Goal: Task Accomplishment & Management: Manage account settings

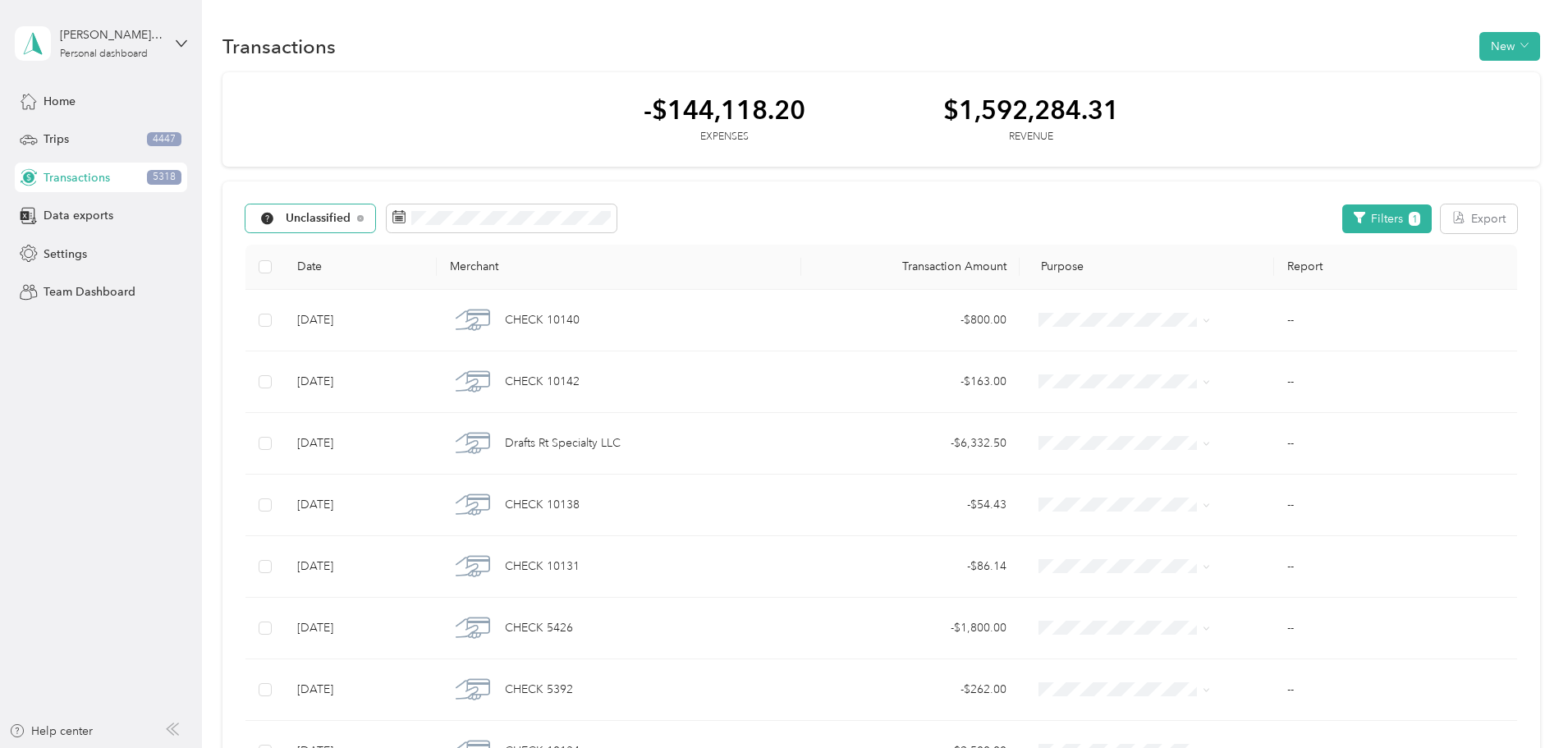
click at [351, 224] on span "Unclassified" at bounding box center [318, 218] width 66 height 11
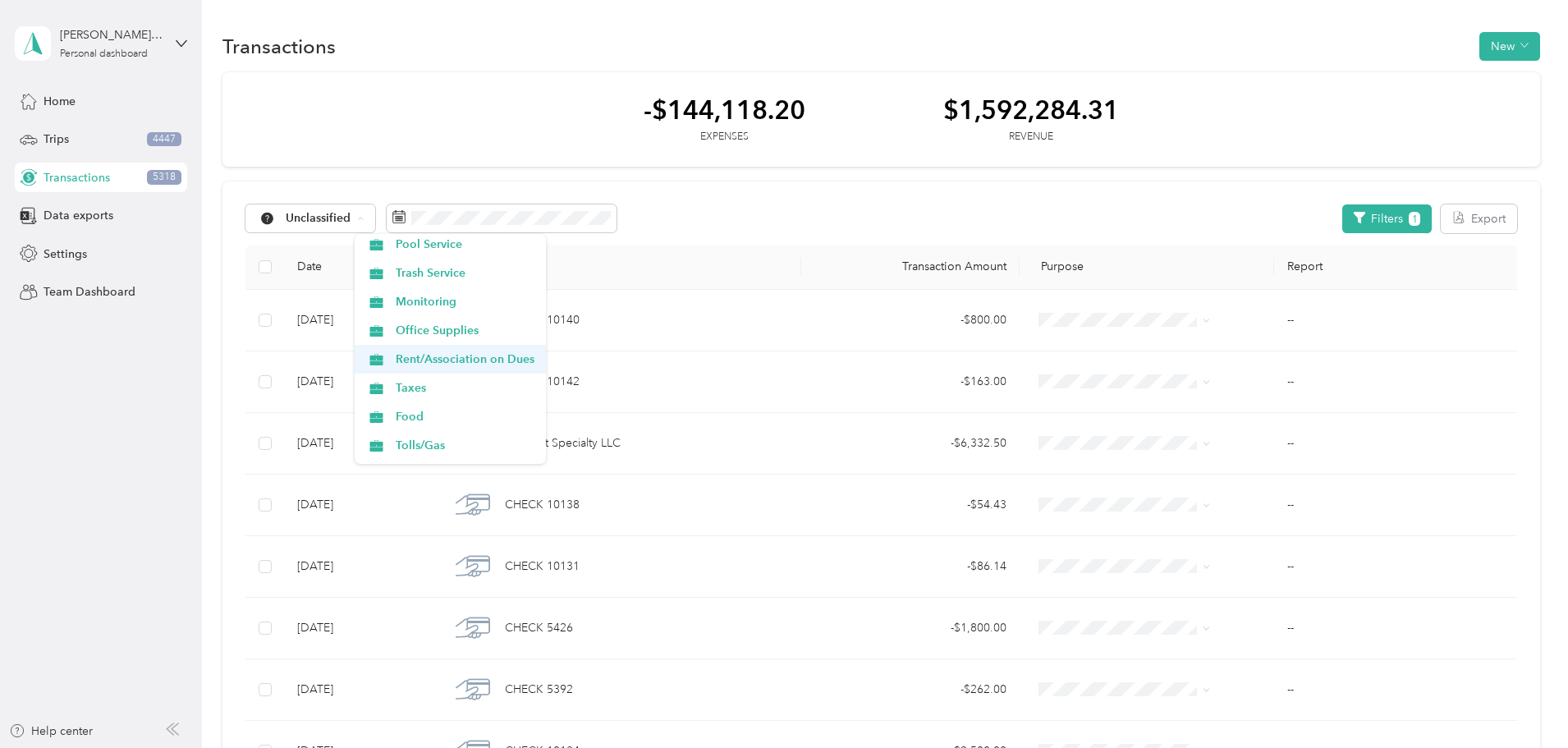
scroll to position [575, 0]
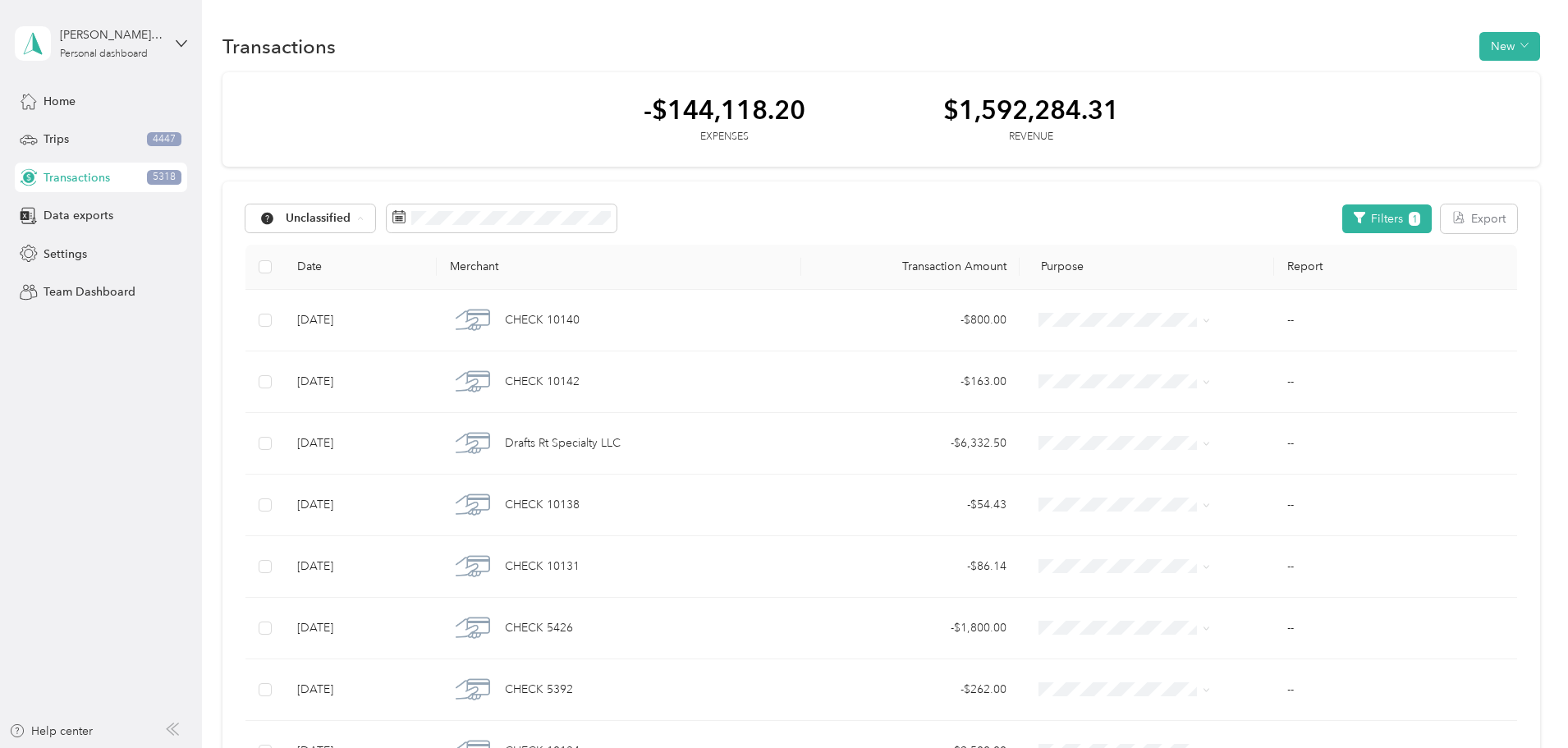
click at [488, 338] on li "Food" at bounding box center [450, 335] width 191 height 29
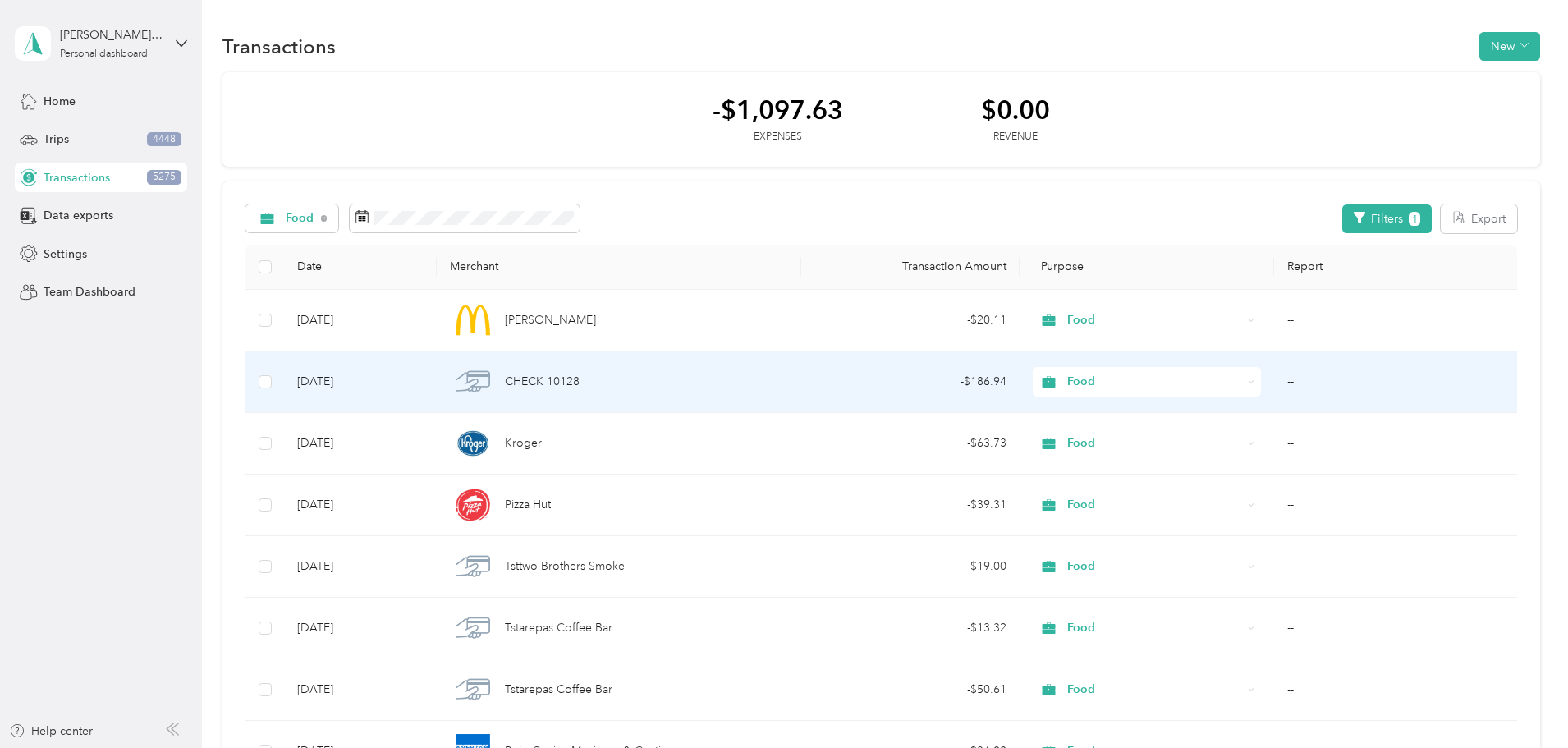
click at [1173, 386] on div "Food" at bounding box center [1146, 381] width 228 height 29
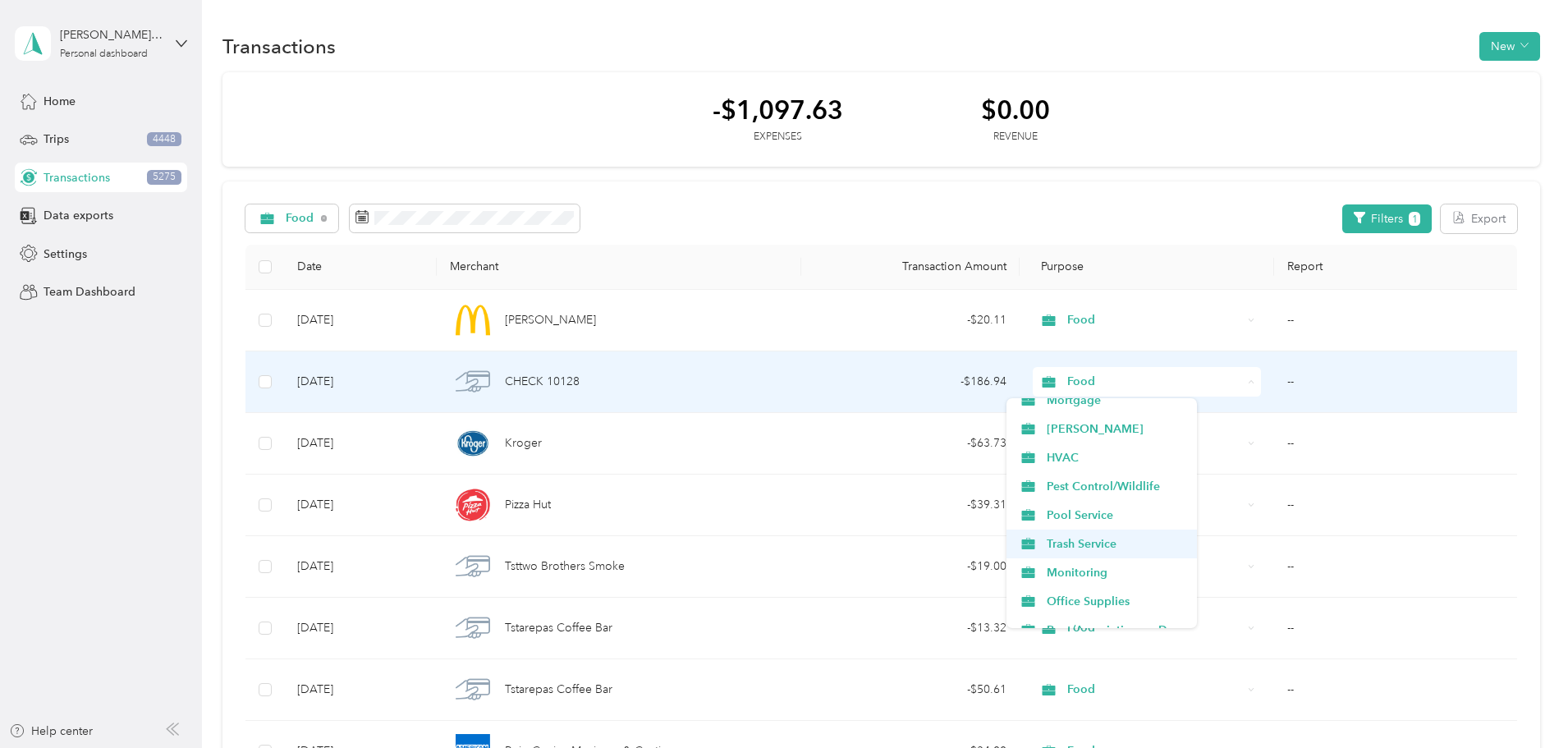
scroll to position [410, 0]
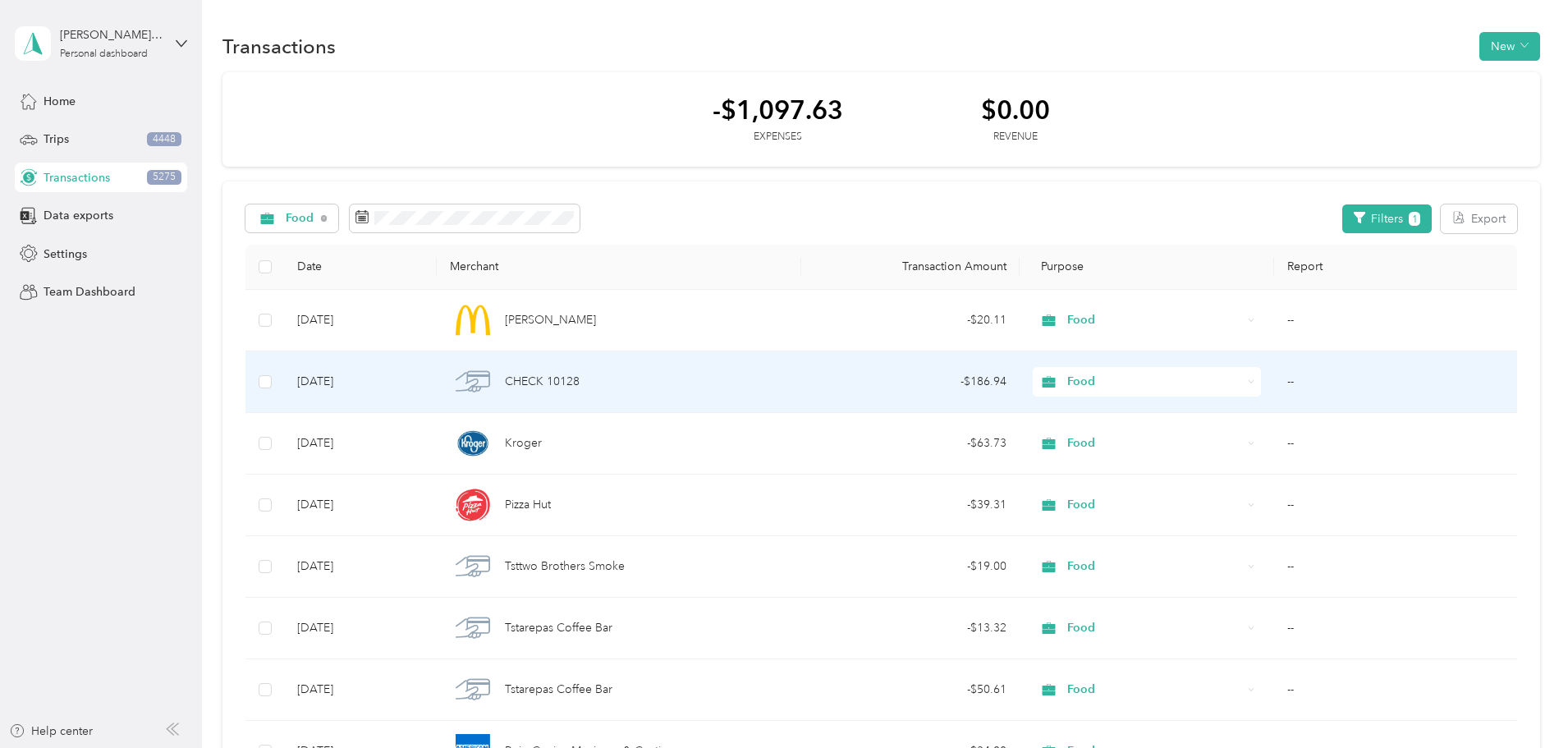
click at [1132, 577] on span "Taxes" at bounding box center [1116, 577] width 139 height 17
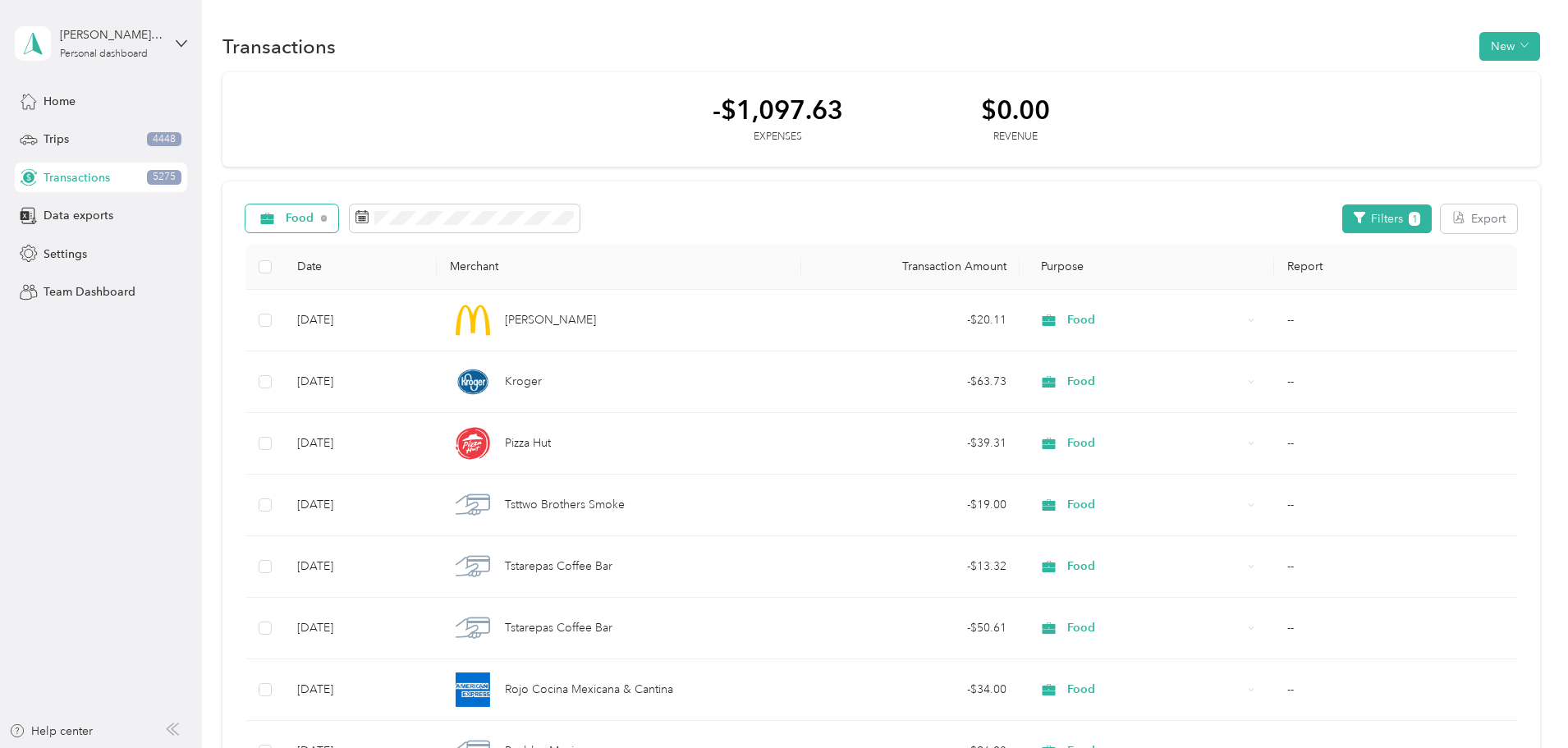
click at [315, 218] on span "Food" at bounding box center [286, 218] width 58 height 13
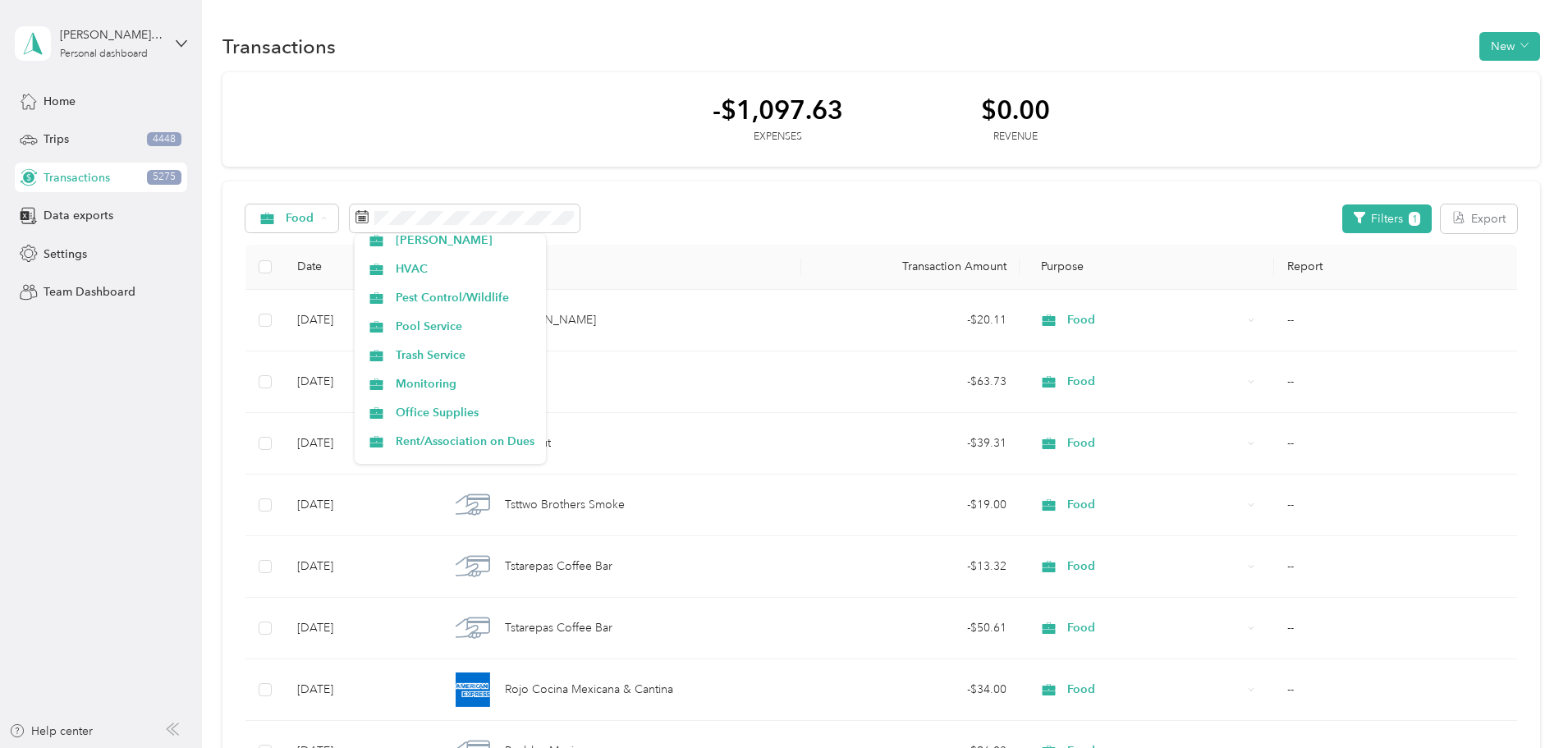
scroll to position [246, 0]
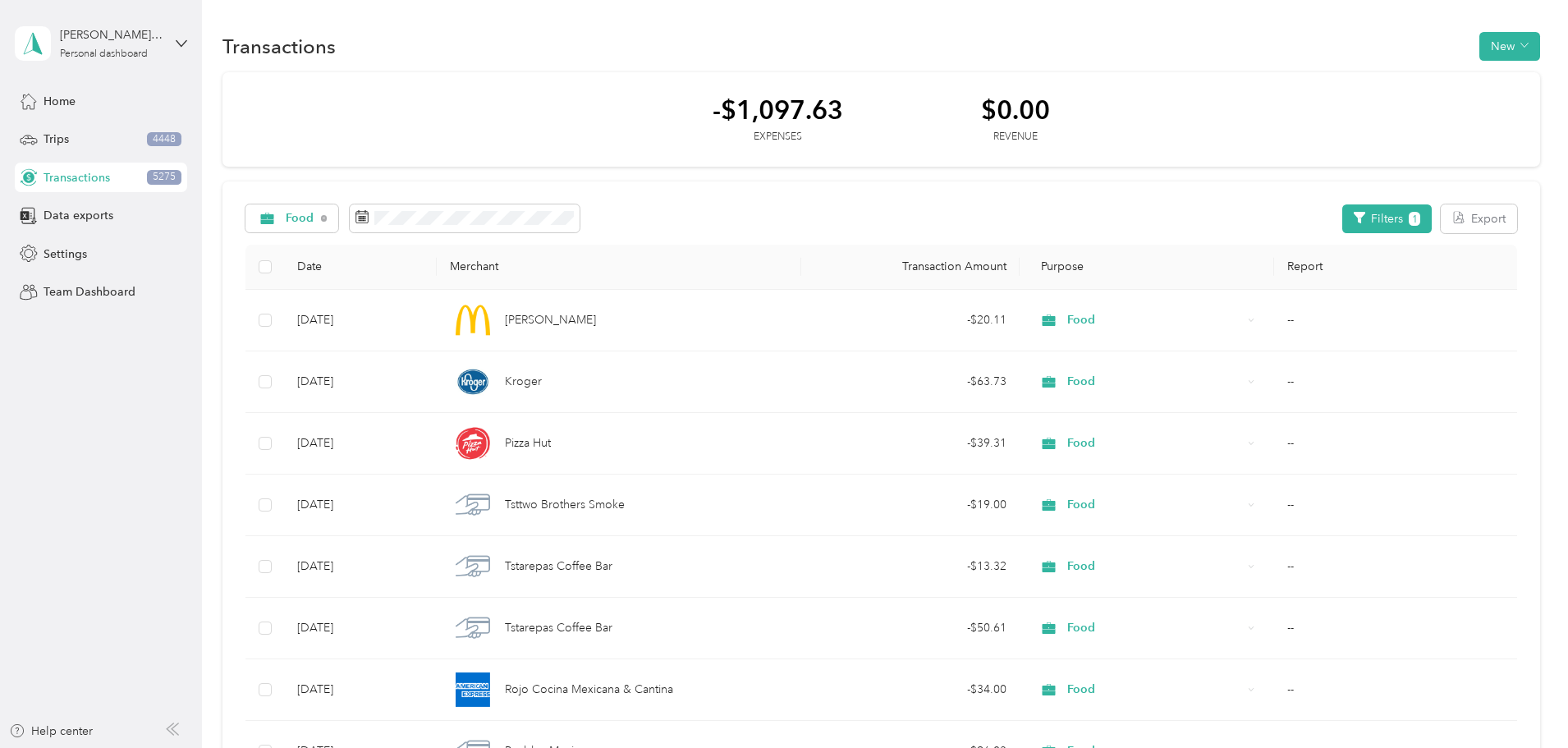
click at [458, 309] on span "Management Expenses" at bounding box center [465, 316] width 139 height 17
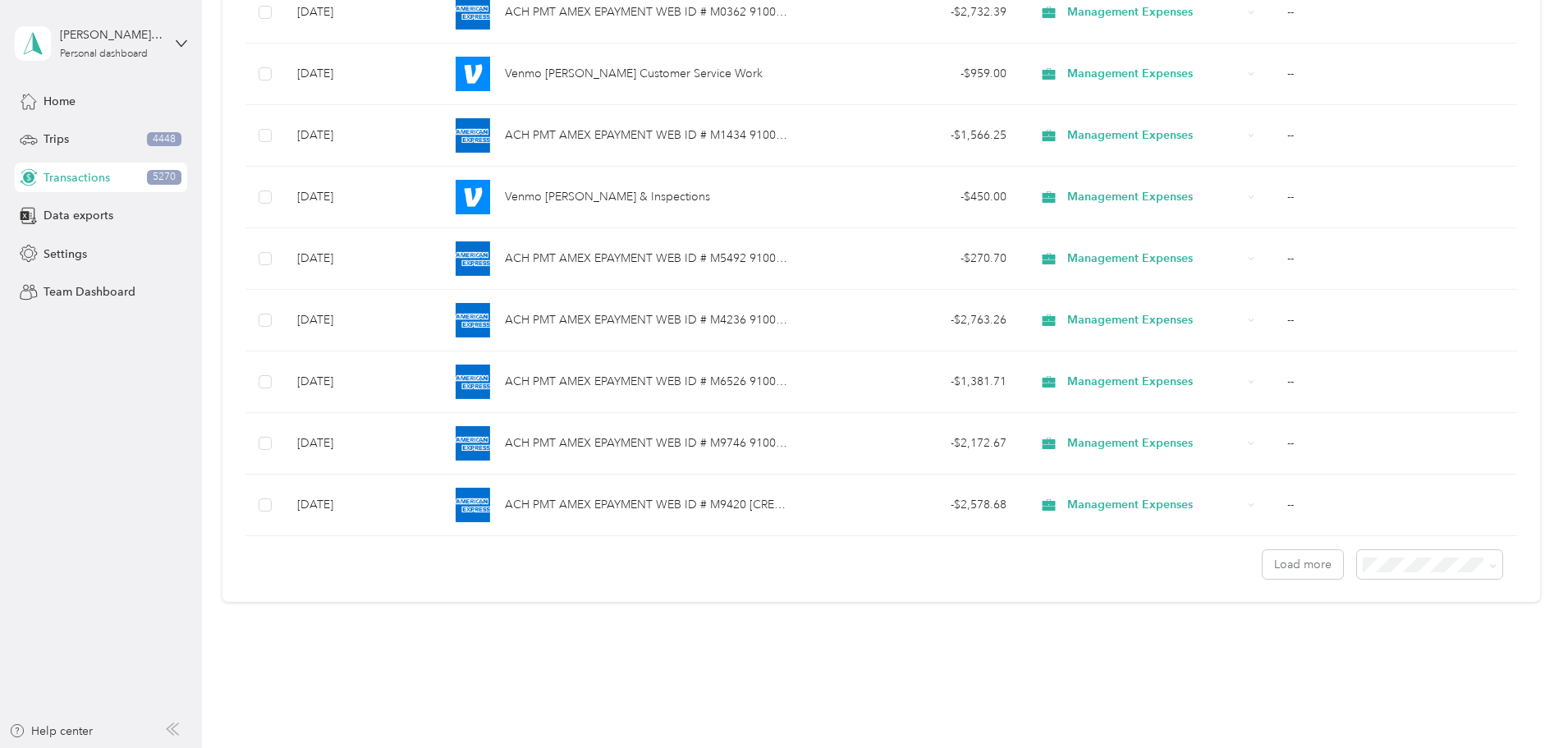
scroll to position [5664, 0]
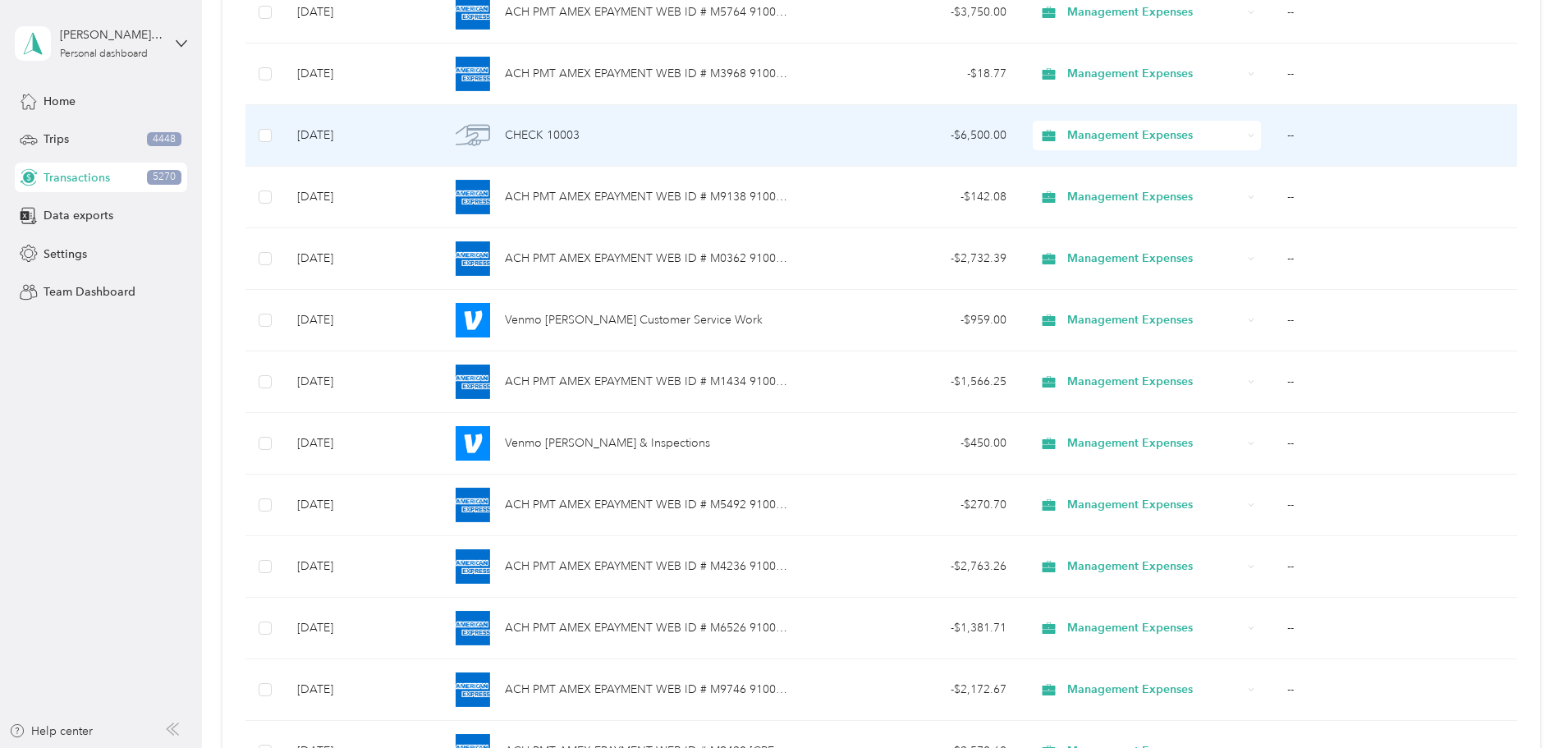
click at [1249, 135] on icon at bounding box center [1252, 135] width 5 height 3
click at [1146, 336] on span "Debt Service" at bounding box center [1119, 337] width 147 height 17
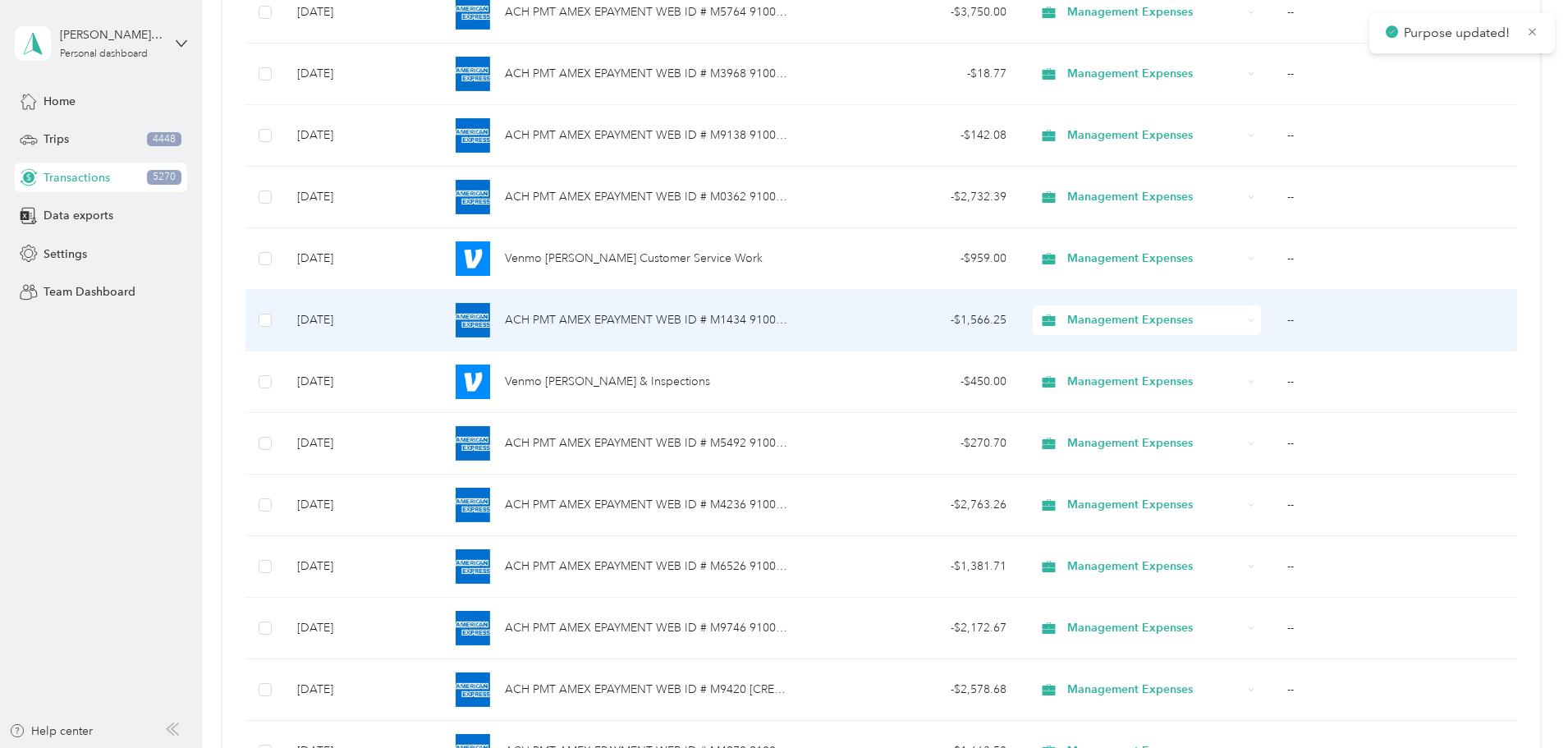
scroll to position [5933, 0]
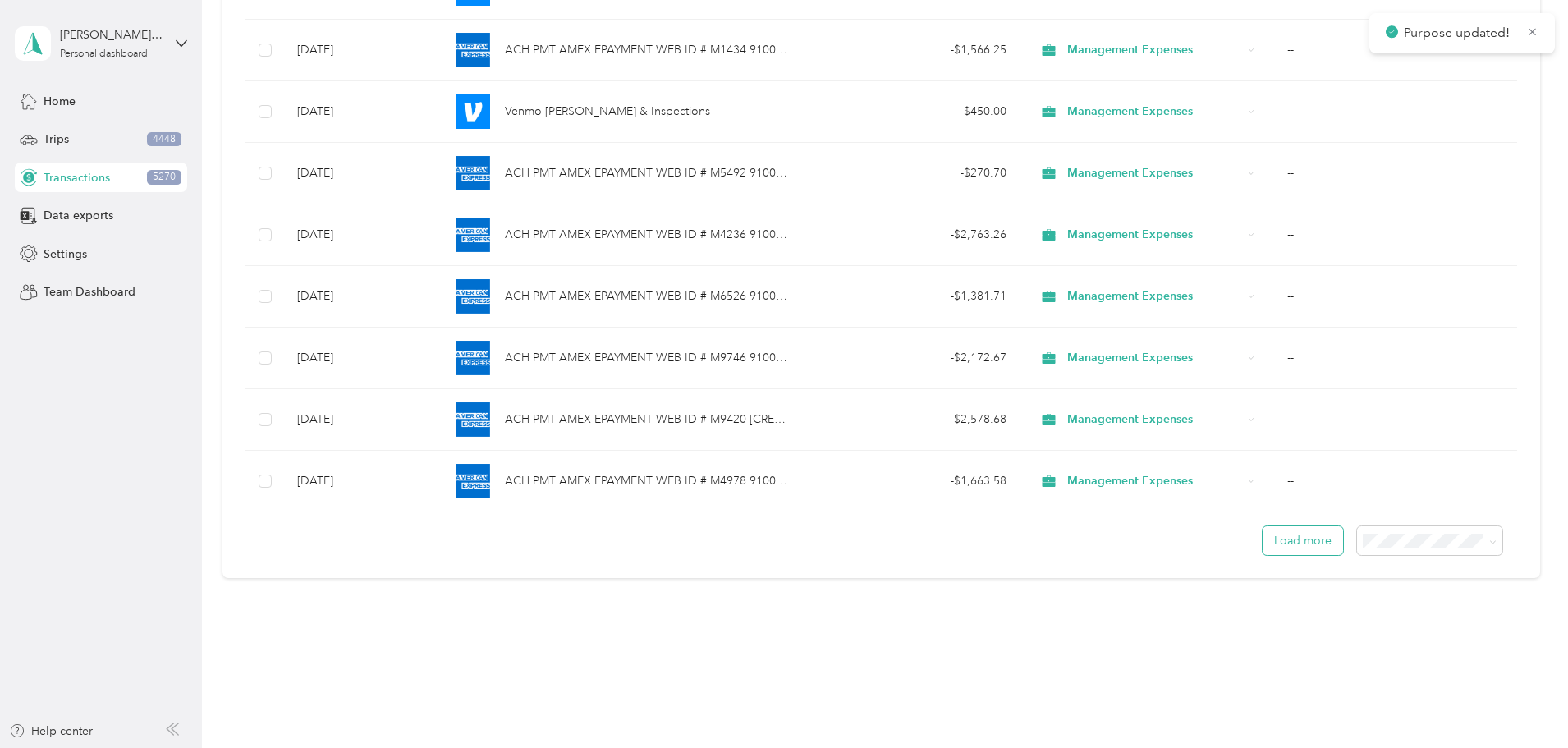
click at [1262, 540] on button "Load more" at bounding box center [1302, 541] width 81 height 29
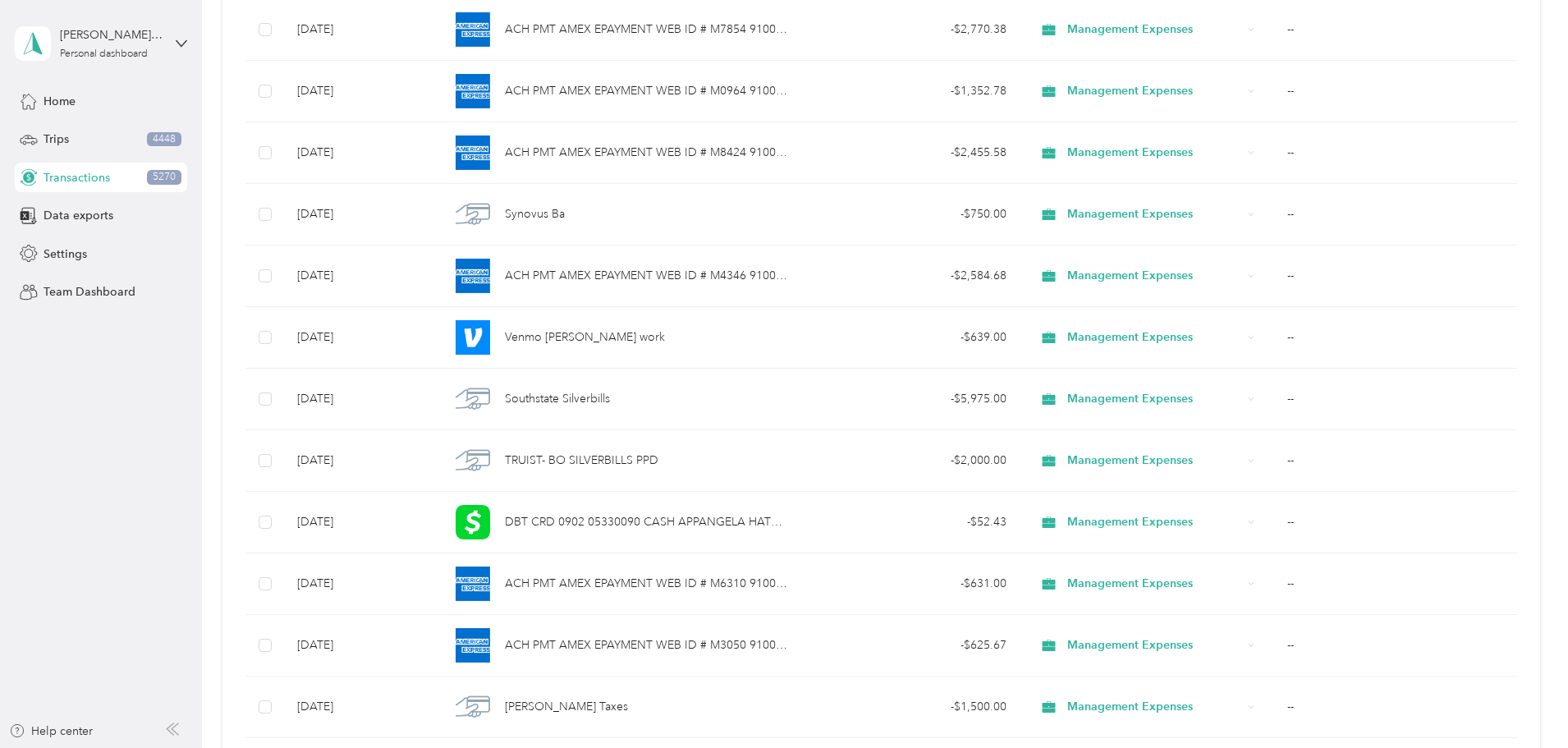
scroll to position [10202, 0]
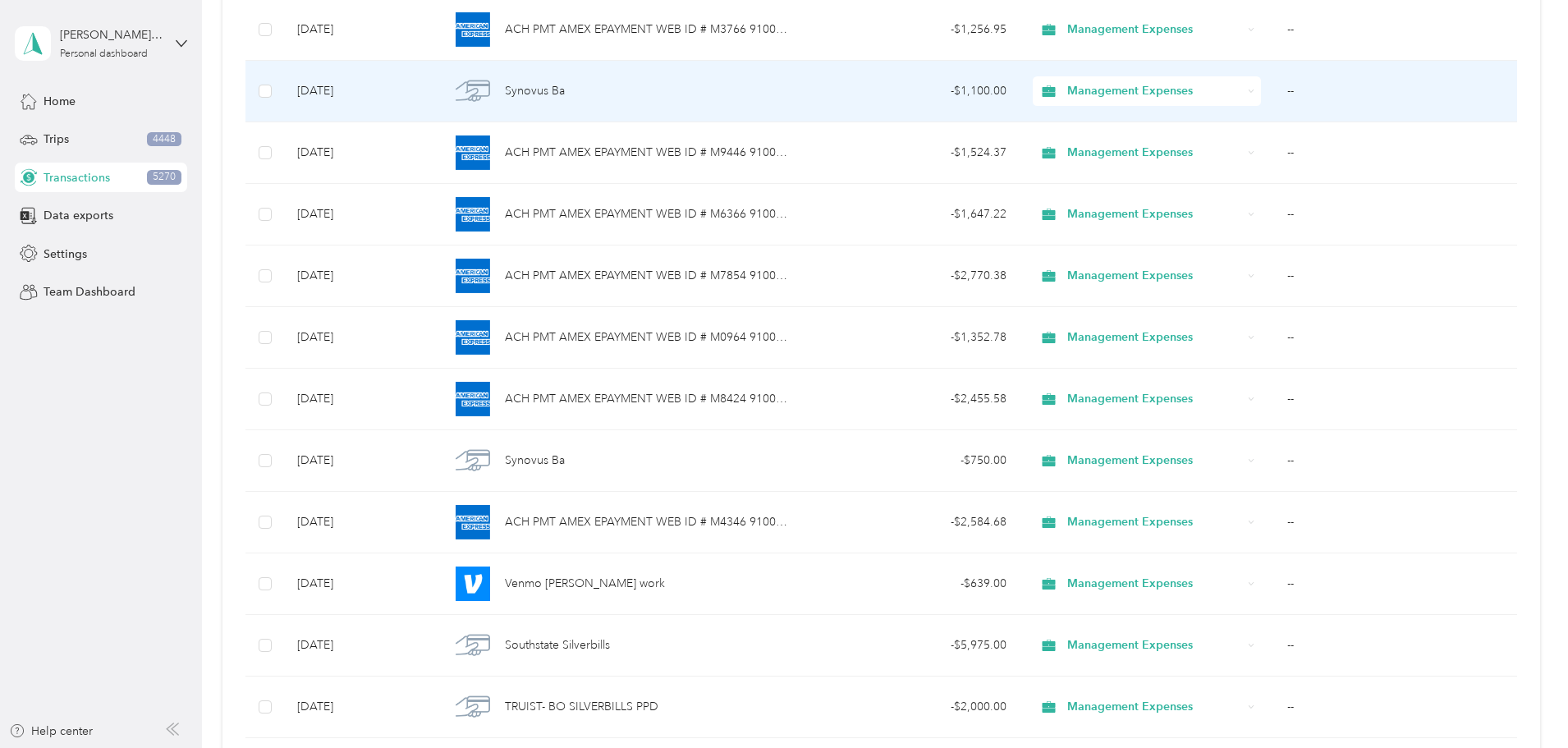
click at [1182, 87] on div "Management Expenses" at bounding box center [1146, 91] width 228 height 29
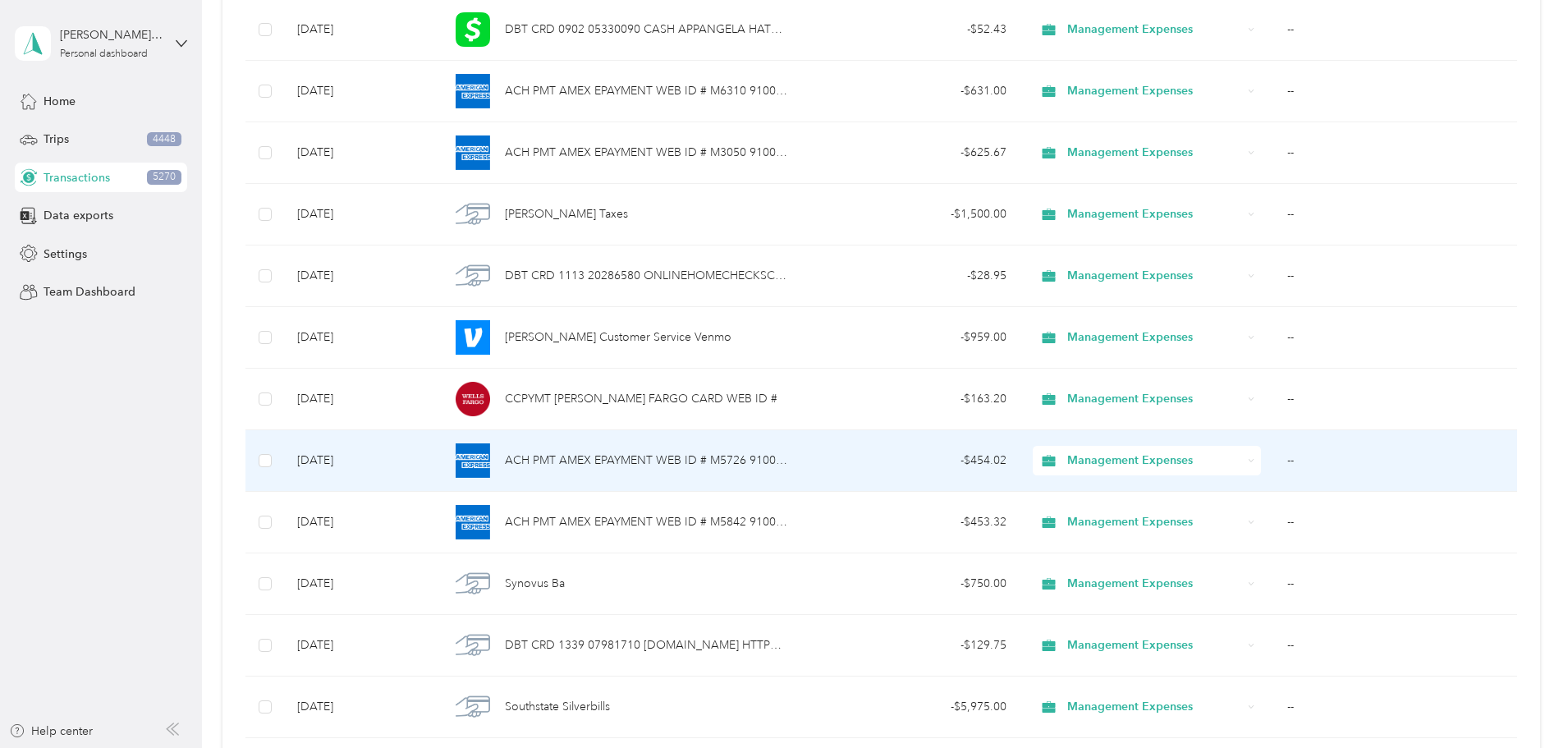
scroll to position [11105, 0]
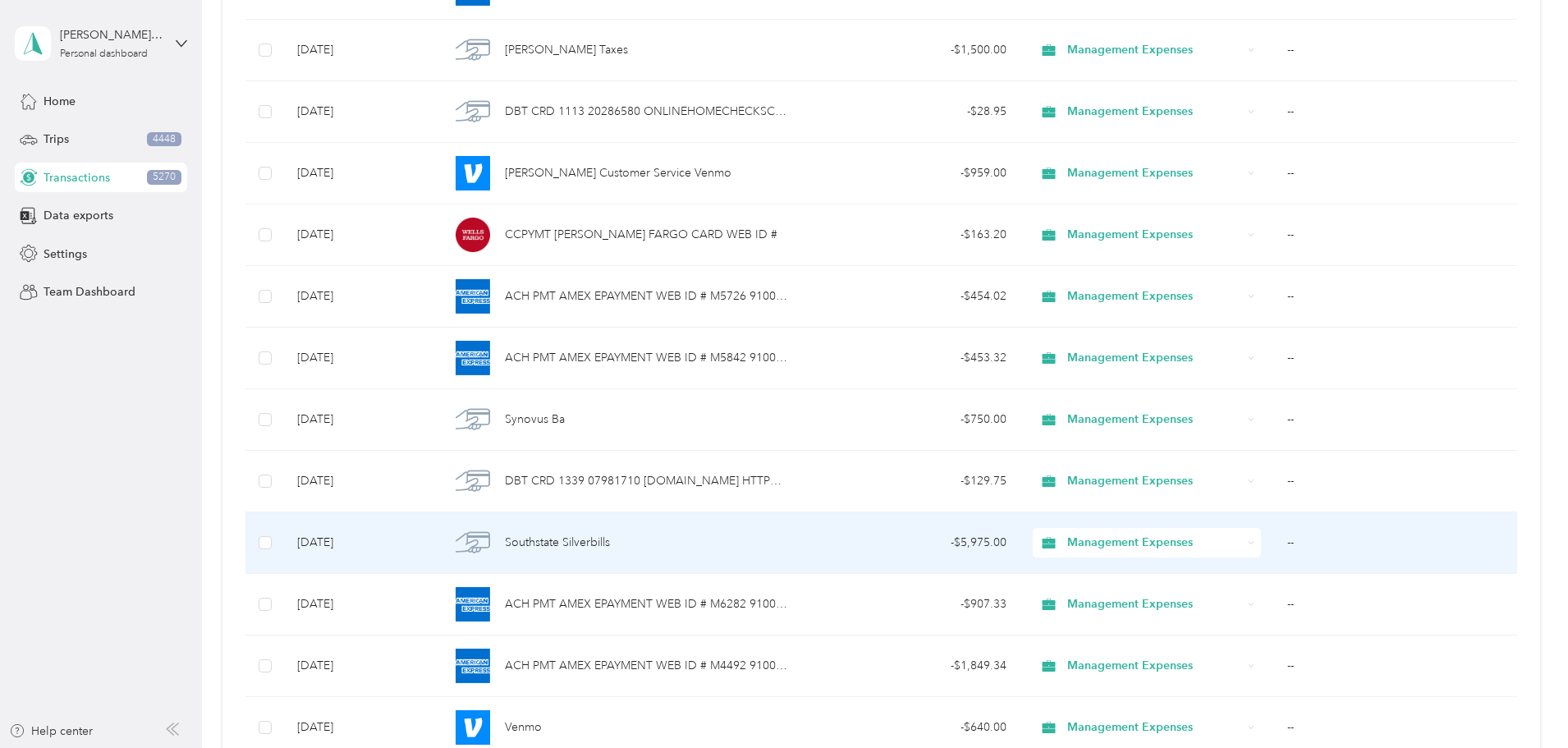
click at [1174, 537] on div "Management Expenses" at bounding box center [1146, 542] width 228 height 29
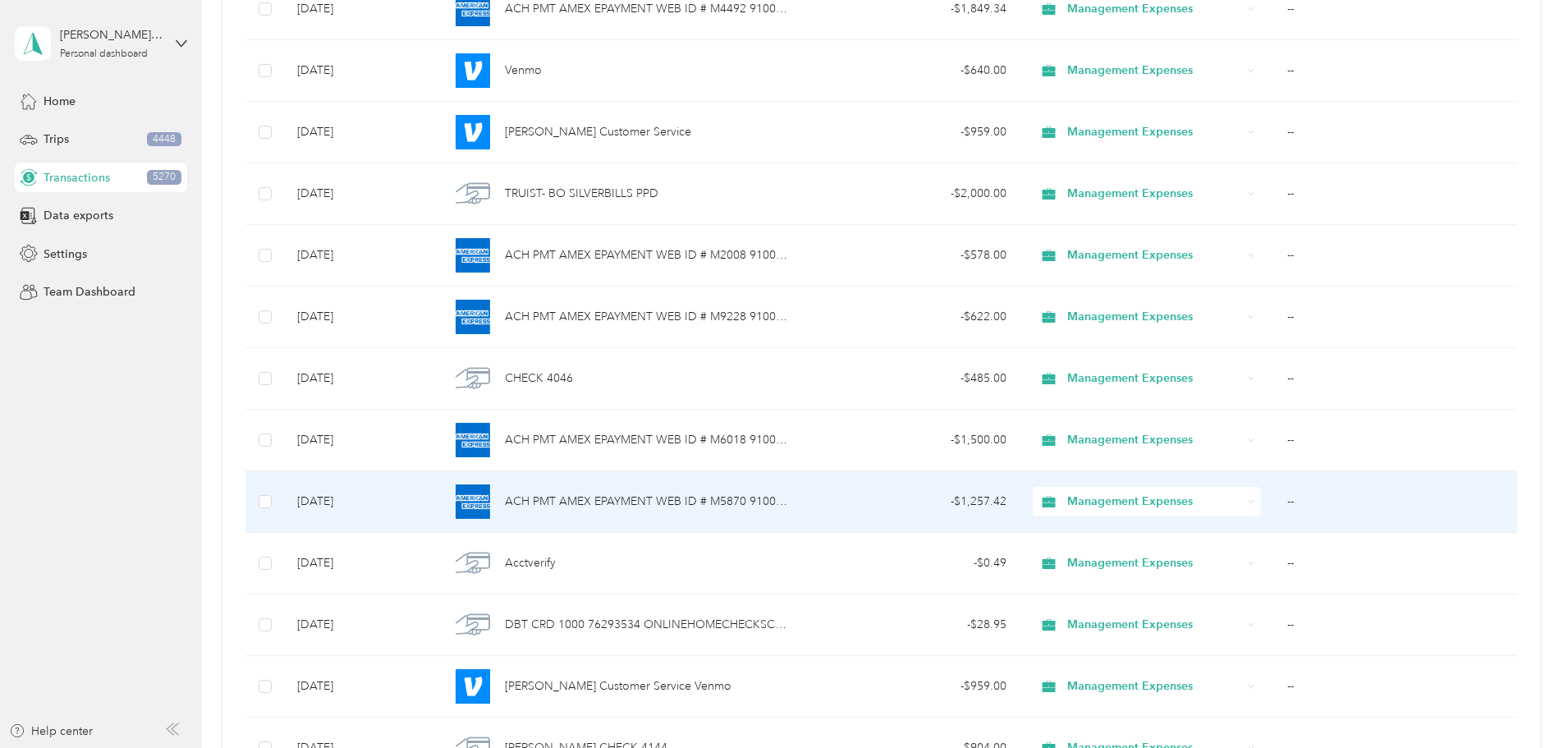
scroll to position [11679, 0]
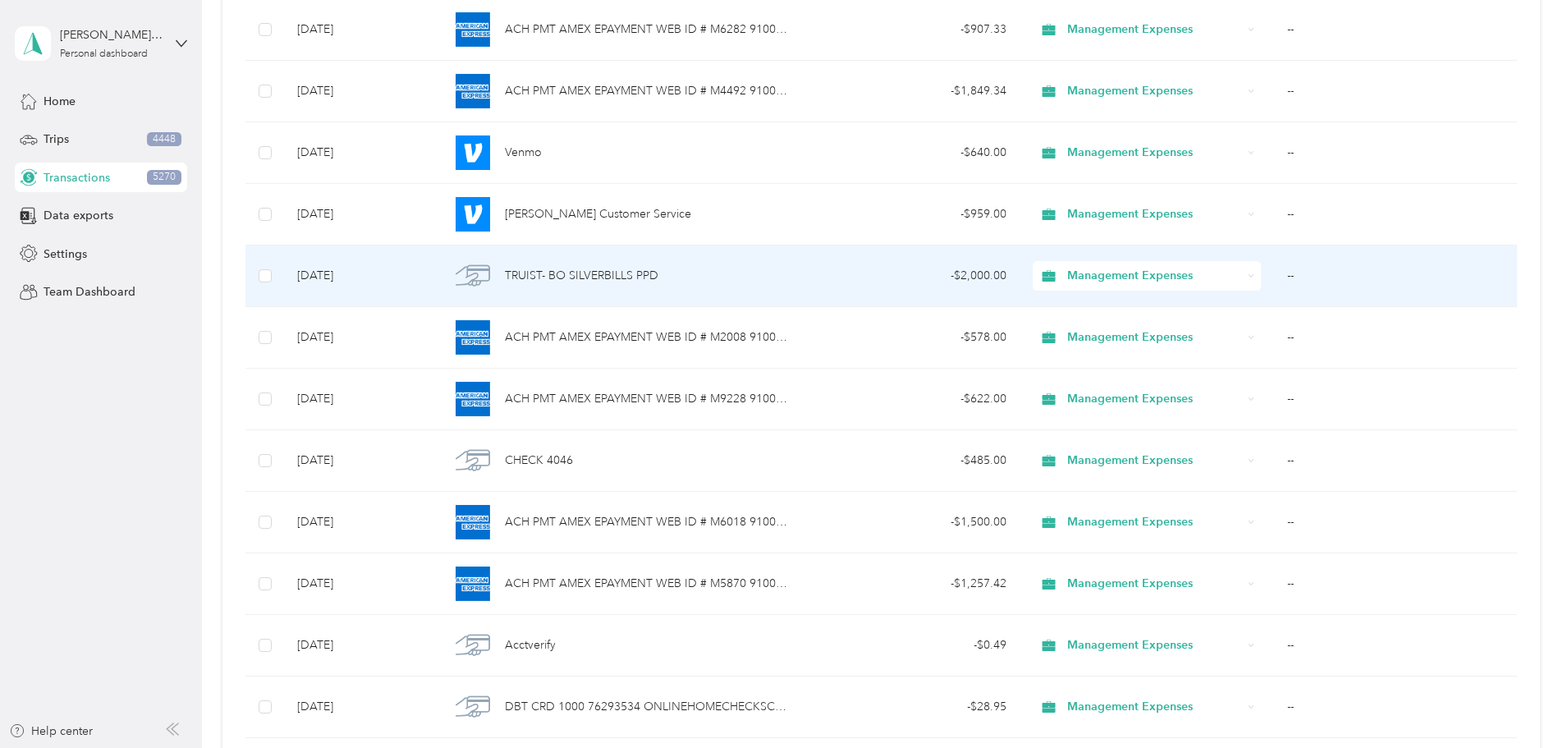
click at [1248, 278] on icon at bounding box center [1251, 276] width 8 height 8
click at [1144, 481] on span "Debt Service" at bounding box center [1119, 479] width 147 height 17
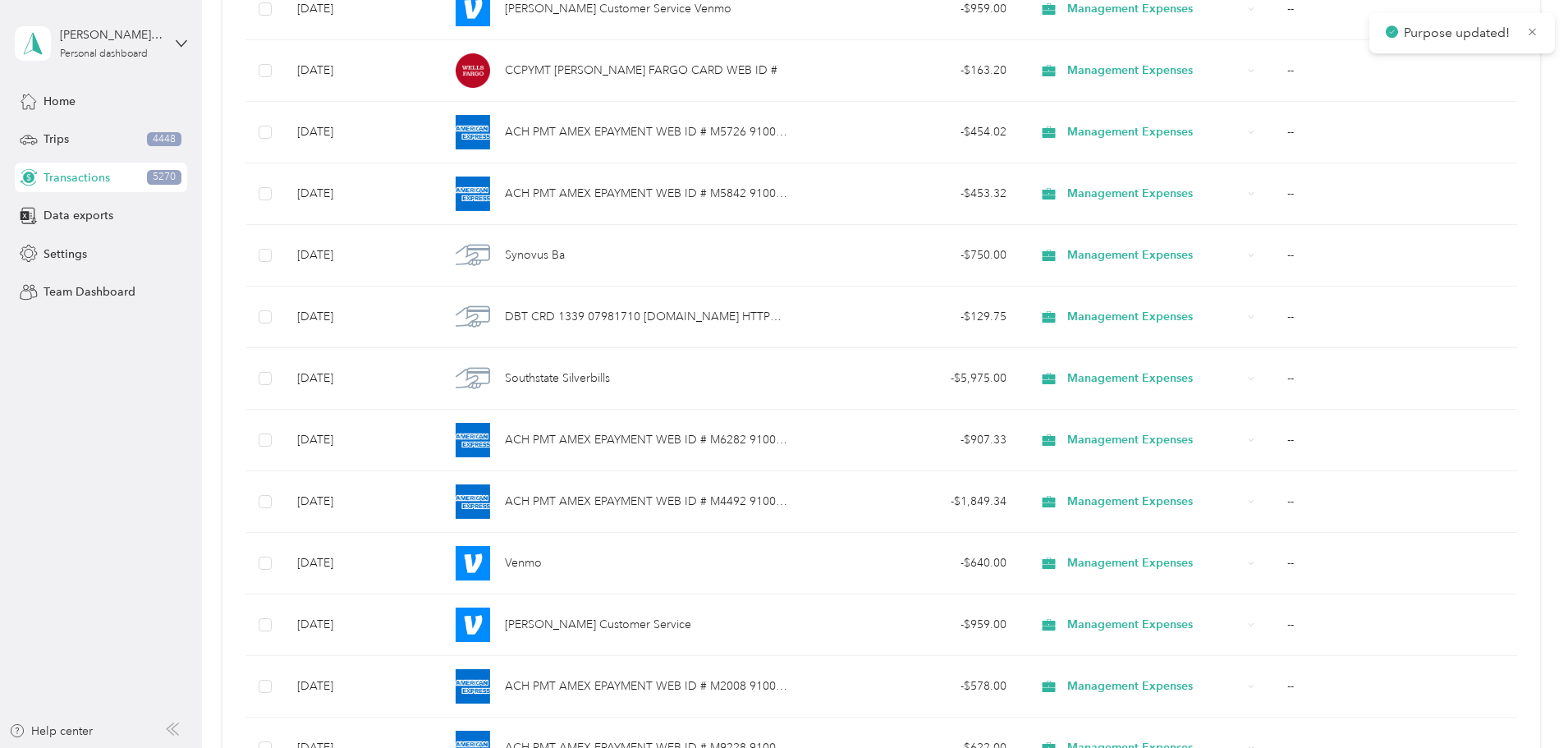
scroll to position [11187, 0]
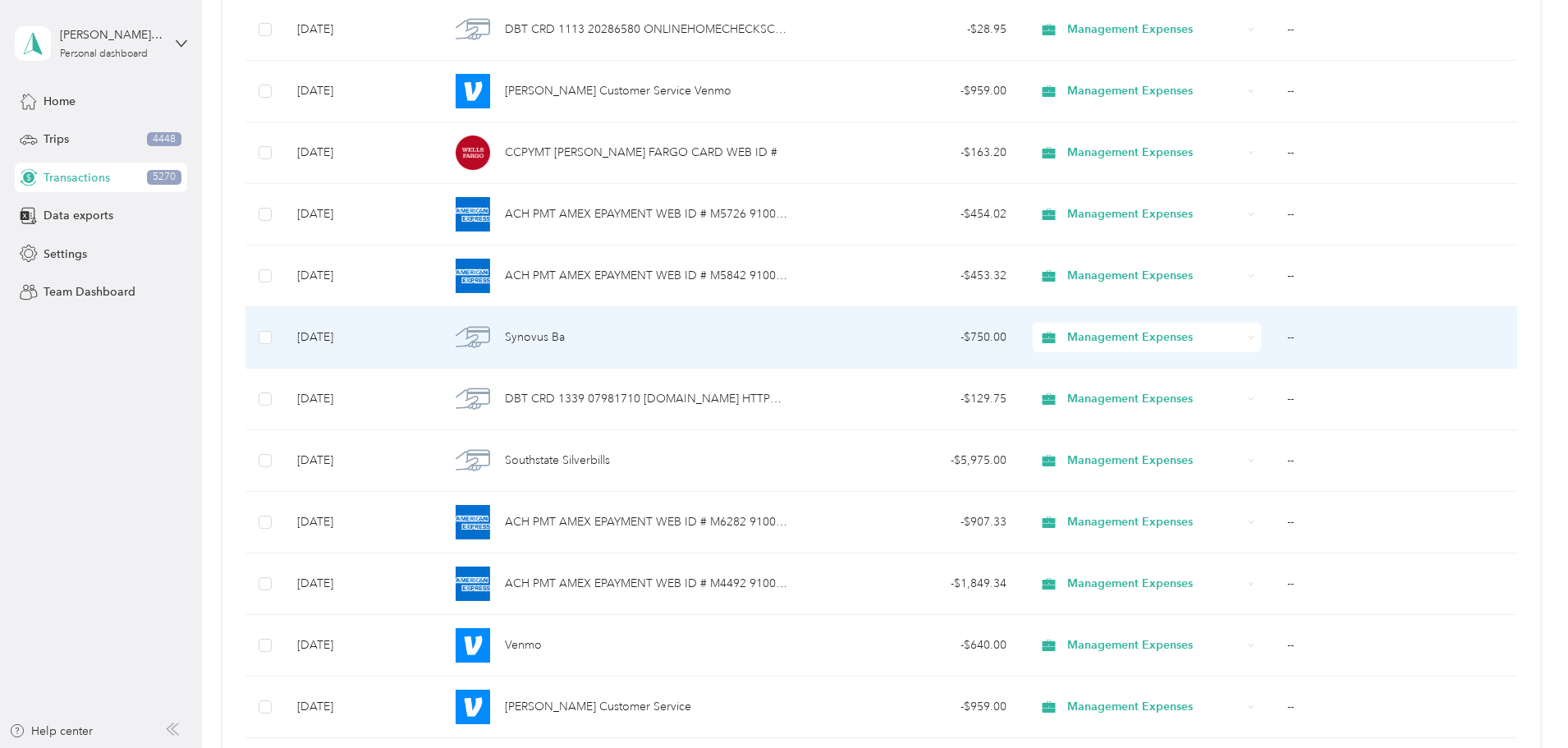
click at [1248, 338] on icon at bounding box center [1251, 338] width 8 height 8
click at [1139, 533] on span "Debt Service" at bounding box center [1119, 541] width 147 height 17
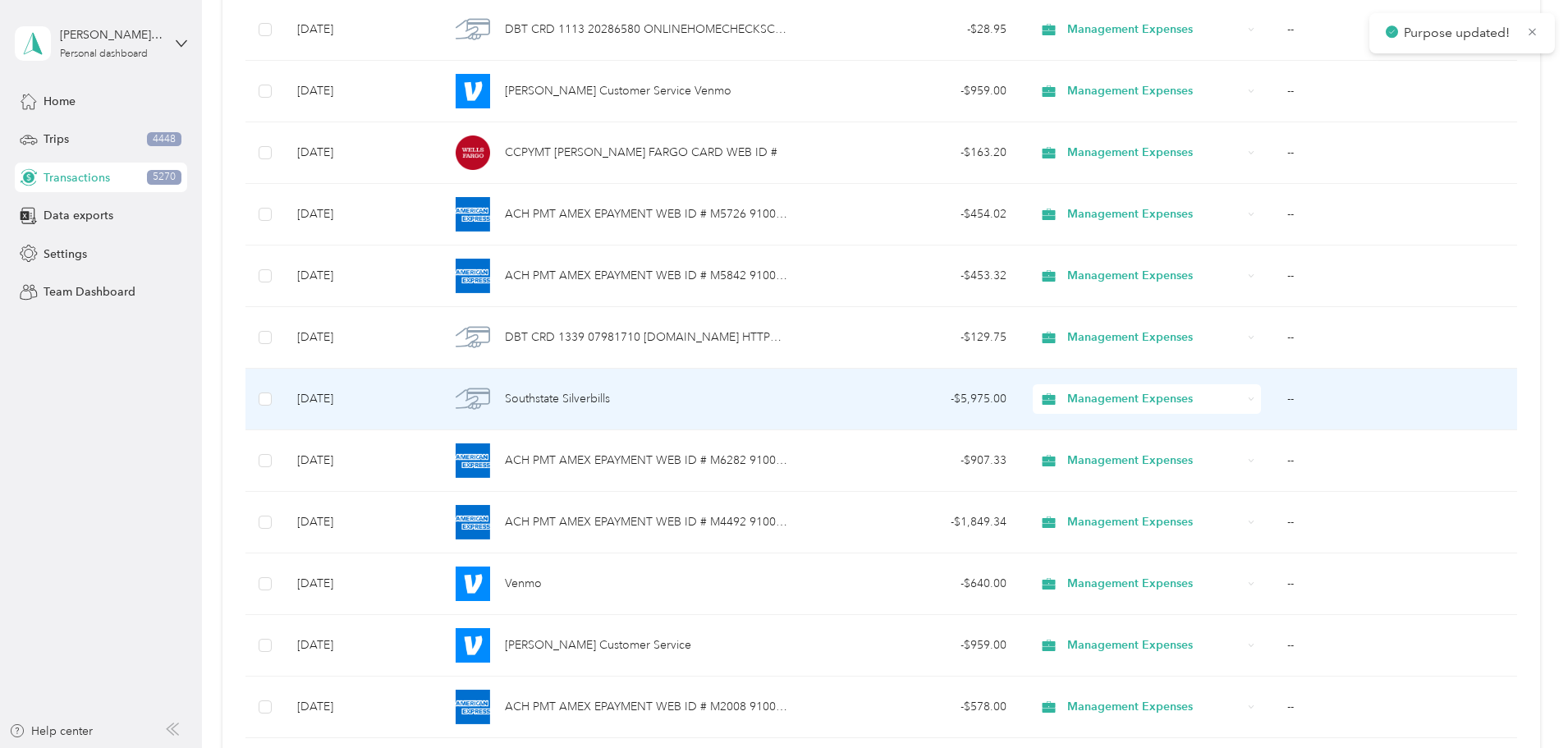
click at [1248, 397] on icon at bounding box center [1251, 399] width 8 height 8
click at [1143, 596] on span "Debt Service" at bounding box center [1119, 602] width 147 height 17
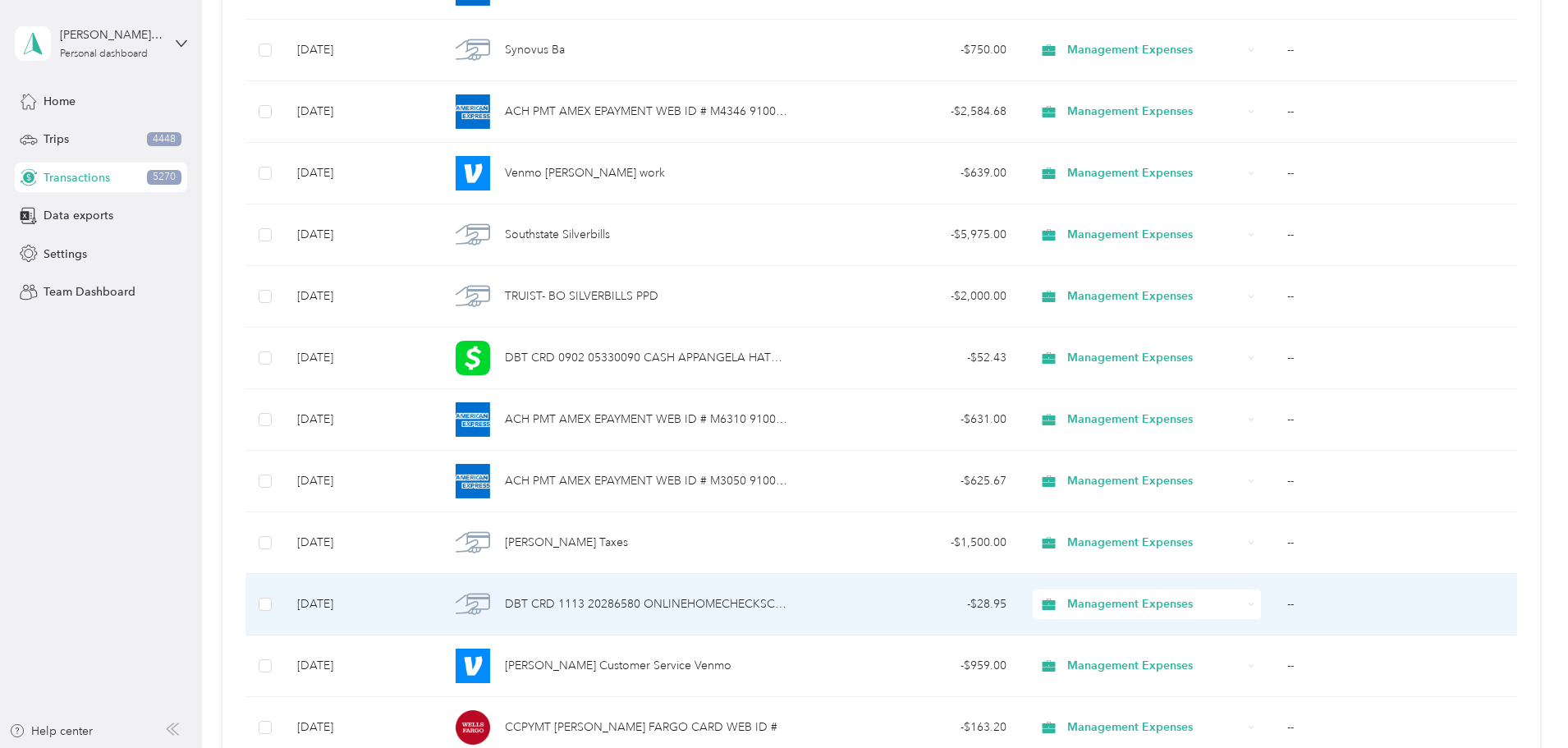
scroll to position [10530, 0]
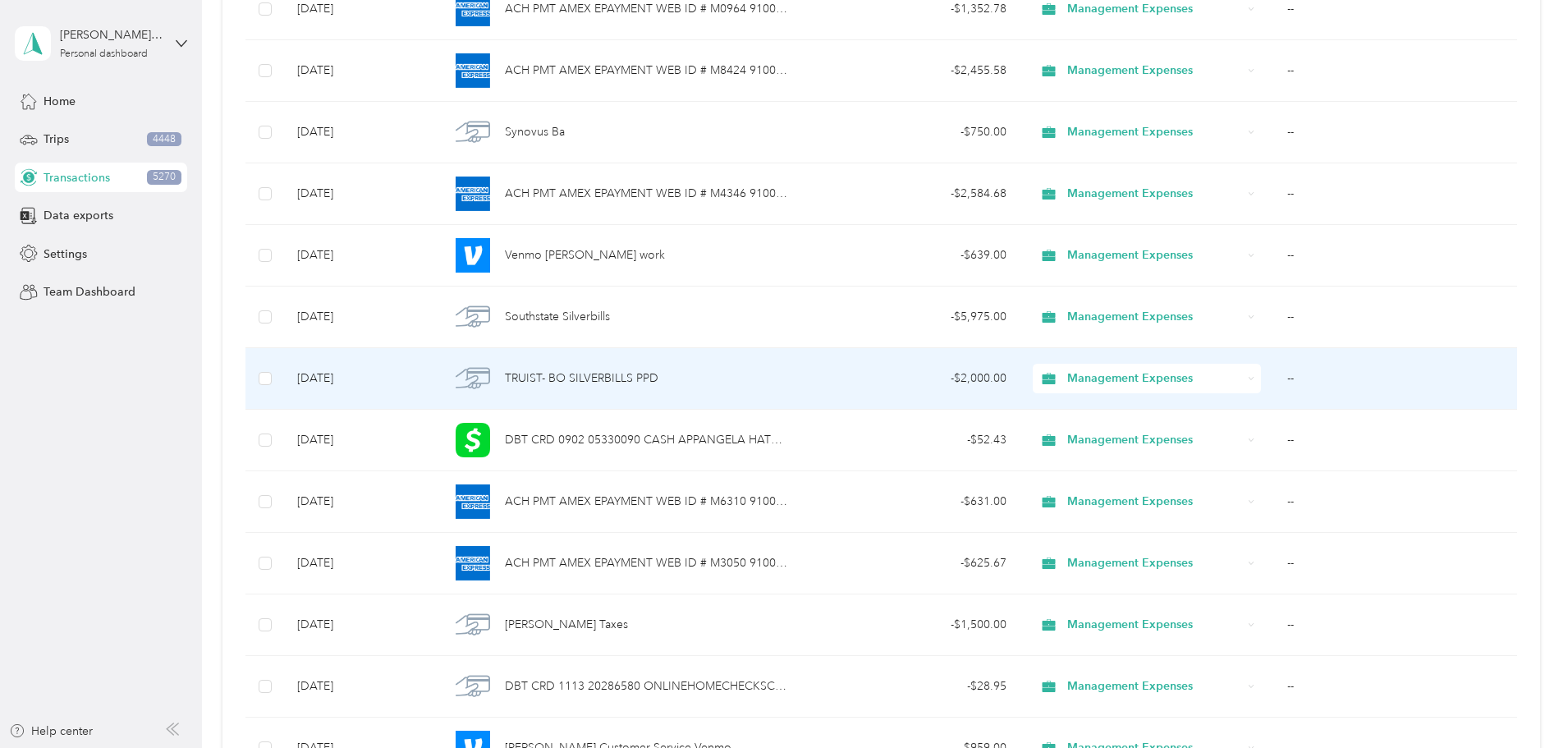
click at [1248, 381] on icon at bounding box center [1251, 379] width 8 height 8
click at [1133, 575] on span "Debt Service" at bounding box center [1119, 582] width 147 height 17
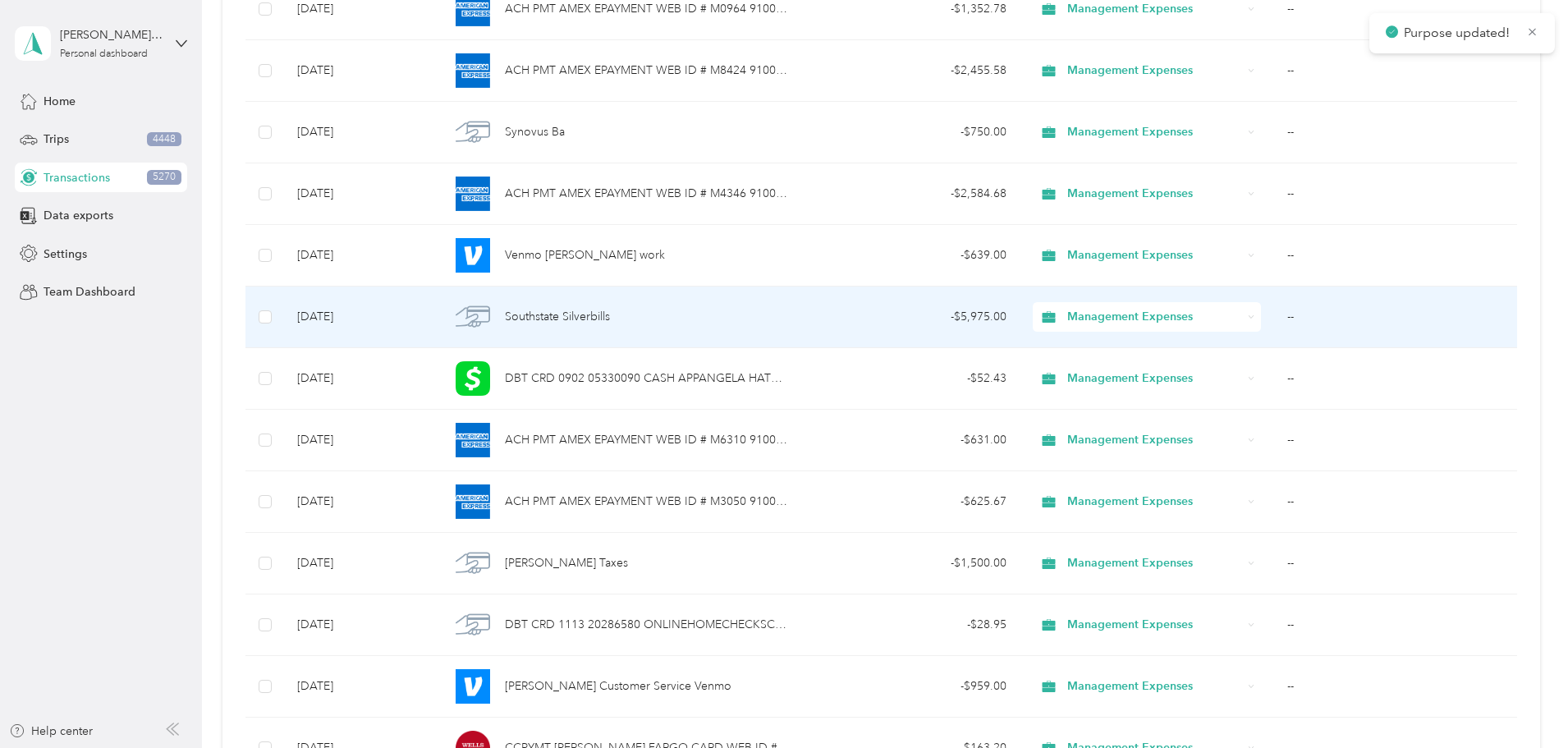
click at [1177, 322] on div "Management Expenses" at bounding box center [1146, 317] width 228 height 29
click at [1123, 522] on span "Debt Service" at bounding box center [1119, 520] width 147 height 17
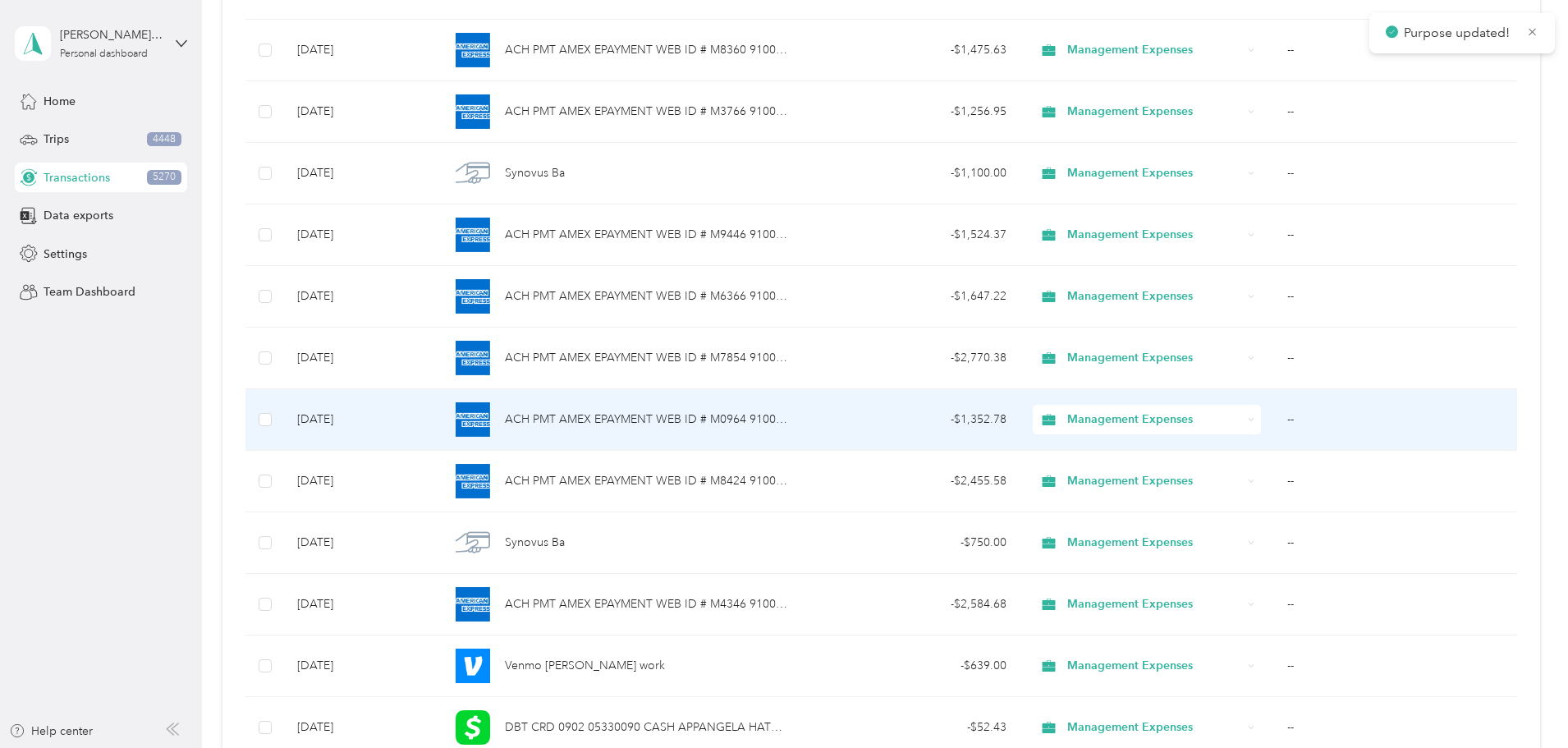
scroll to position [10038, 0]
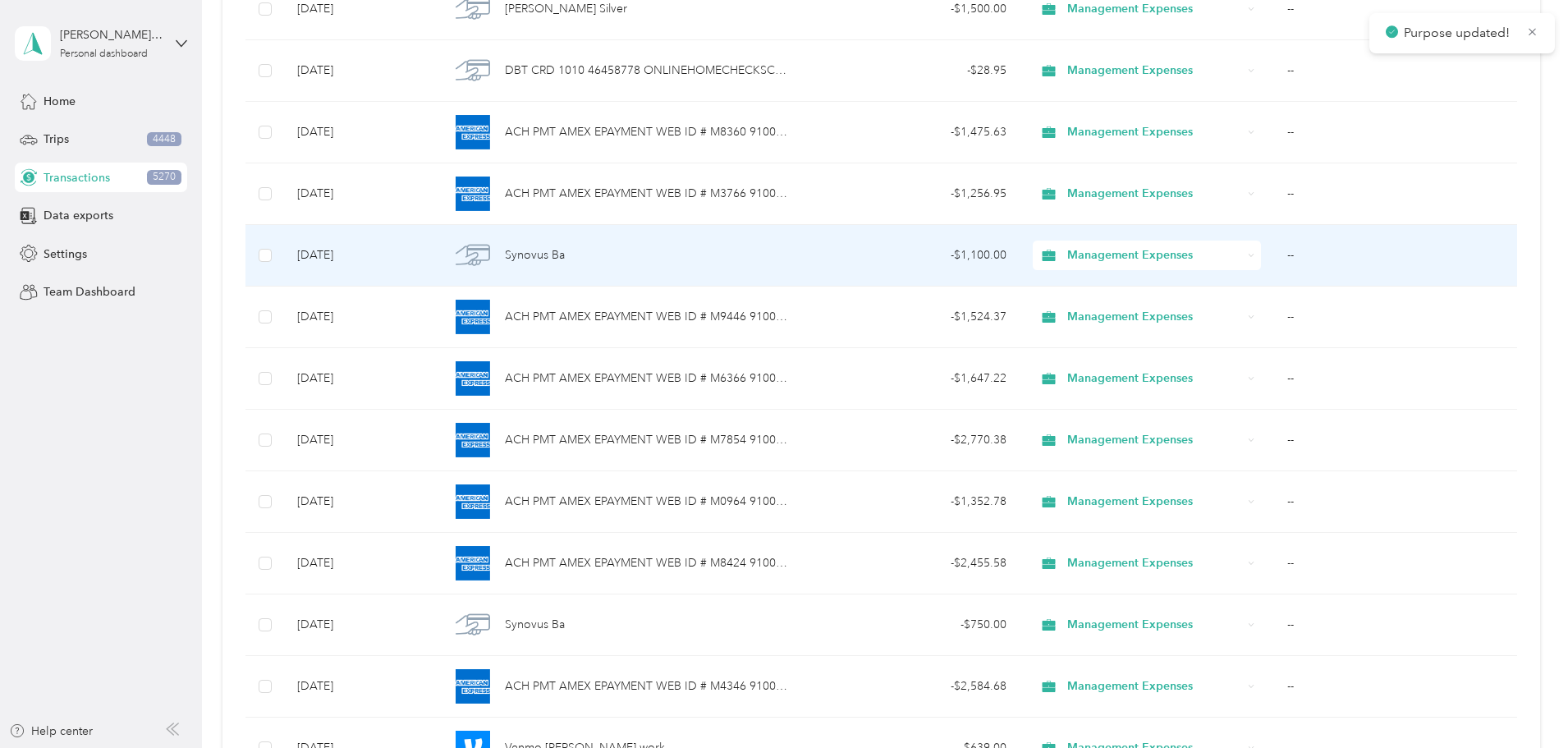
click at [1176, 260] on div "Management Expenses" at bounding box center [1146, 255] width 228 height 29
click at [1152, 463] on span "Debt Service" at bounding box center [1119, 458] width 147 height 17
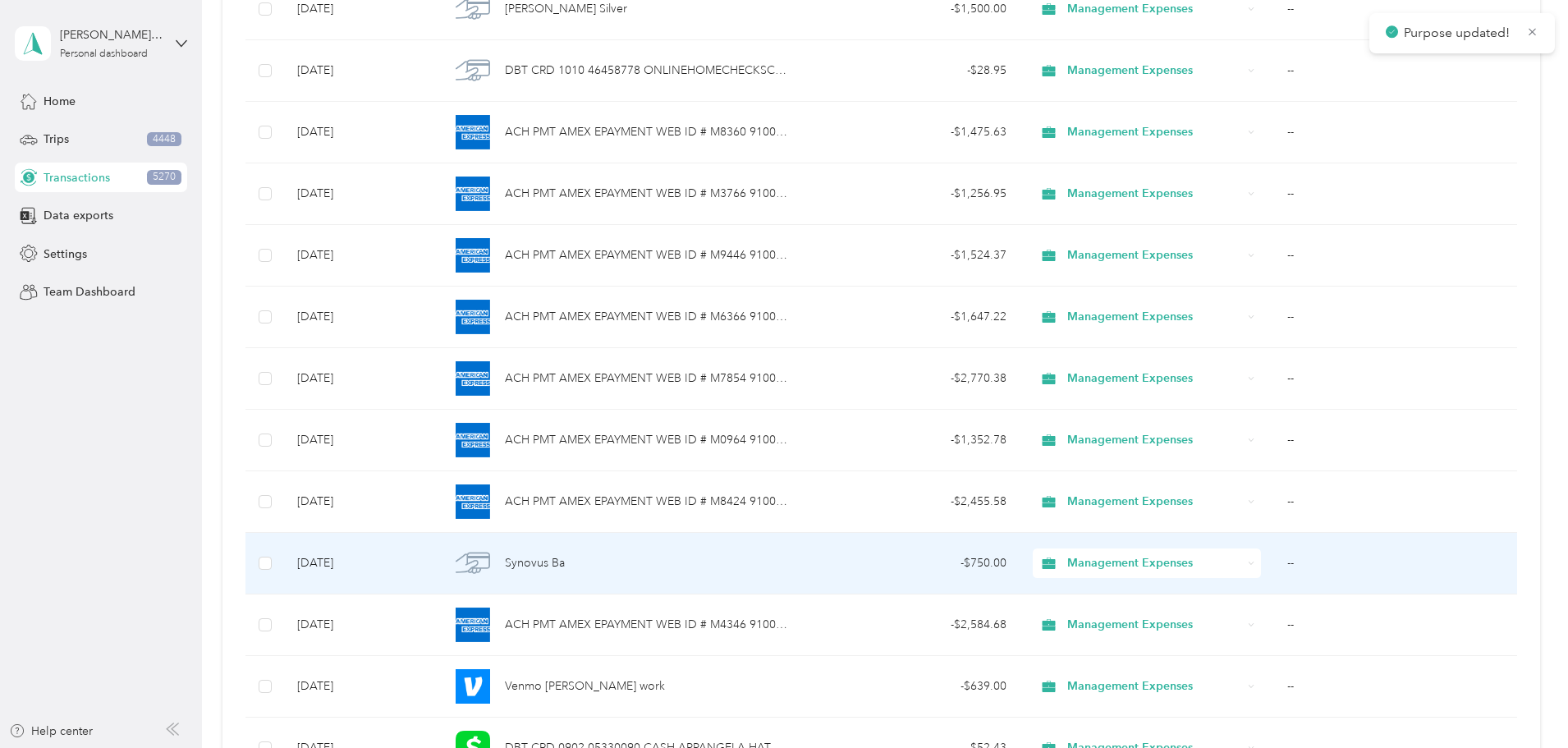
click at [1180, 557] on div "Management Expenses" at bounding box center [1146, 563] width 228 height 29
click at [1182, 504] on span "Debt Service" at bounding box center [1119, 504] width 147 height 17
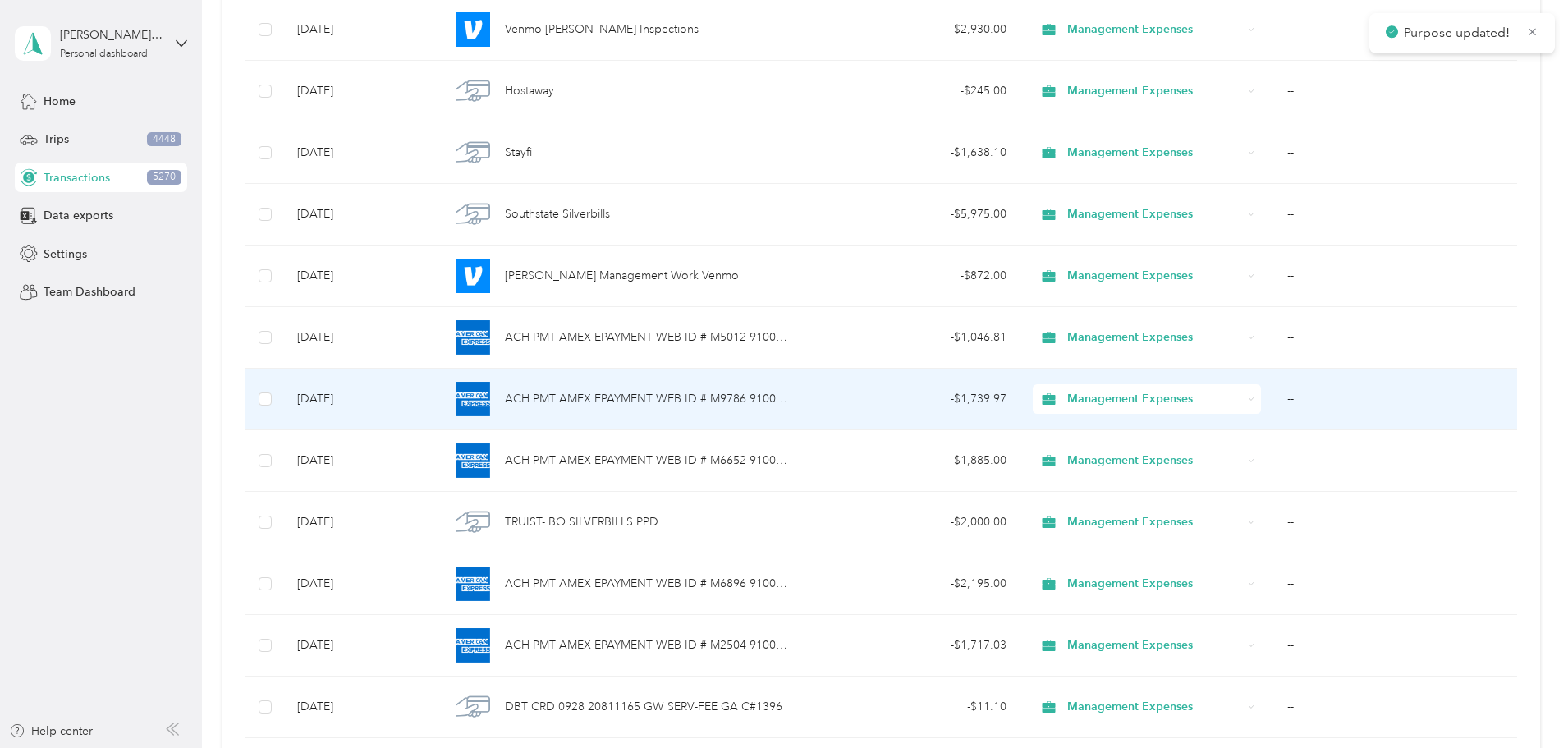
scroll to position [8889, 0]
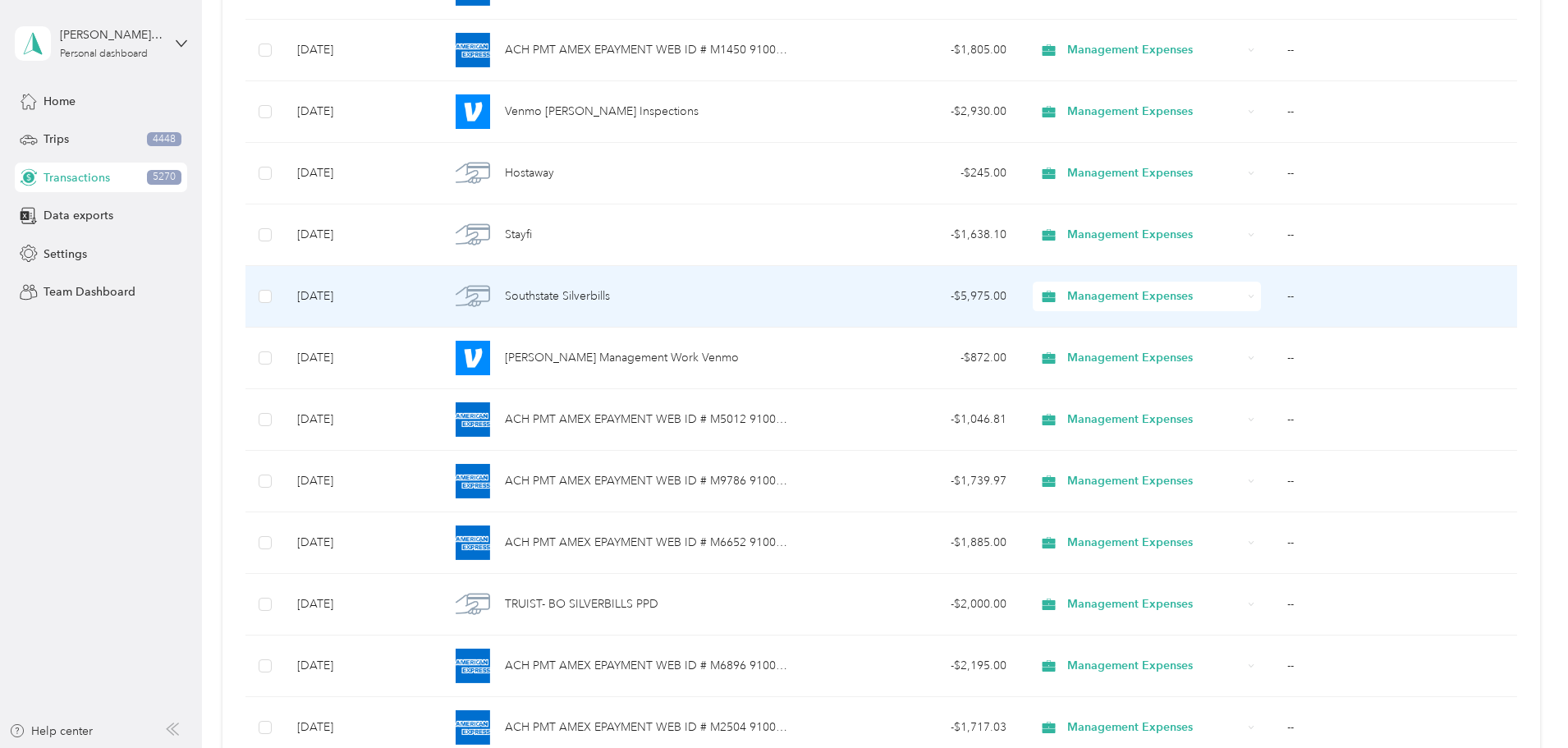
click at [1249, 296] on icon at bounding box center [1252, 296] width 5 height 3
click at [1142, 494] on span "Debt Service" at bounding box center [1119, 500] width 147 height 17
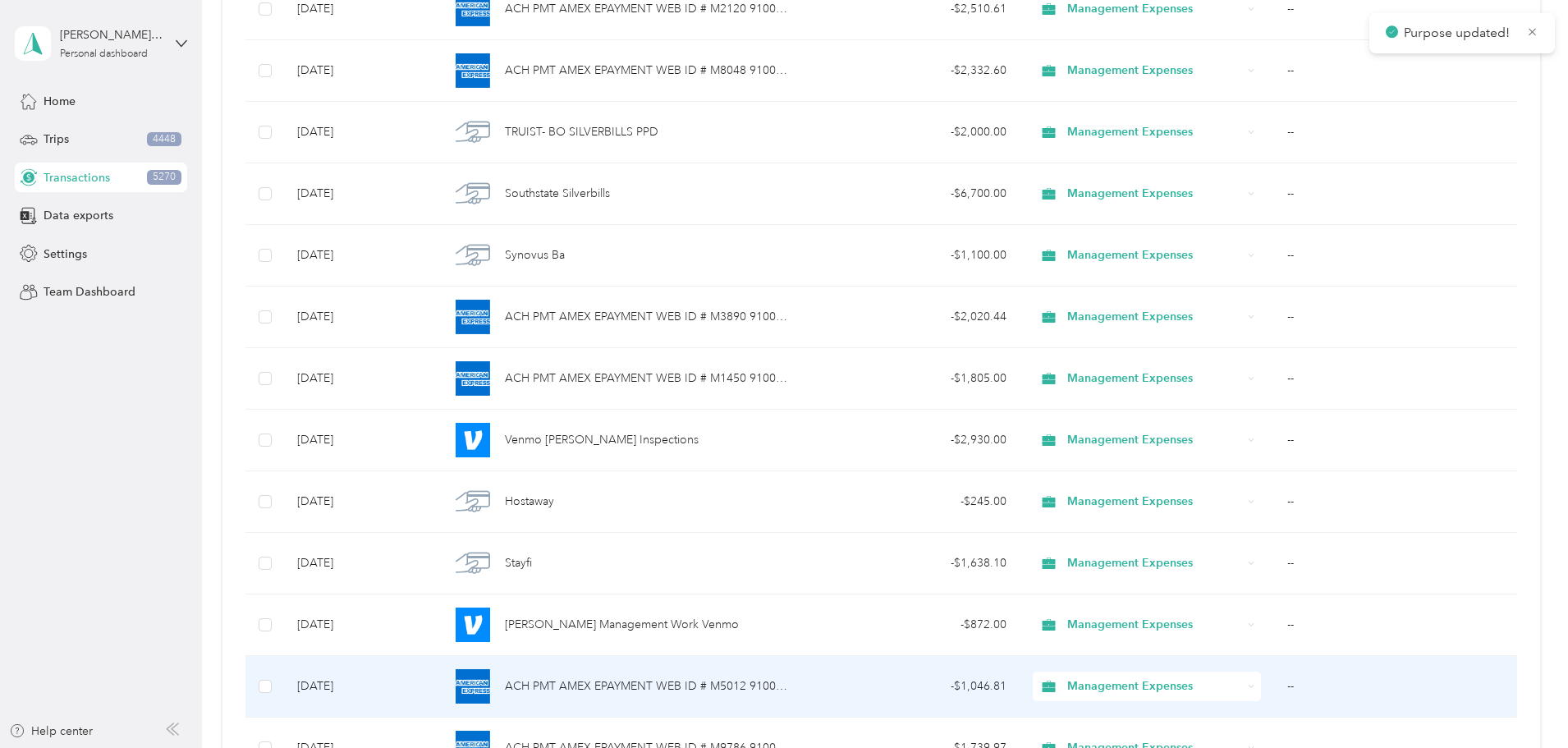
scroll to position [8478, 0]
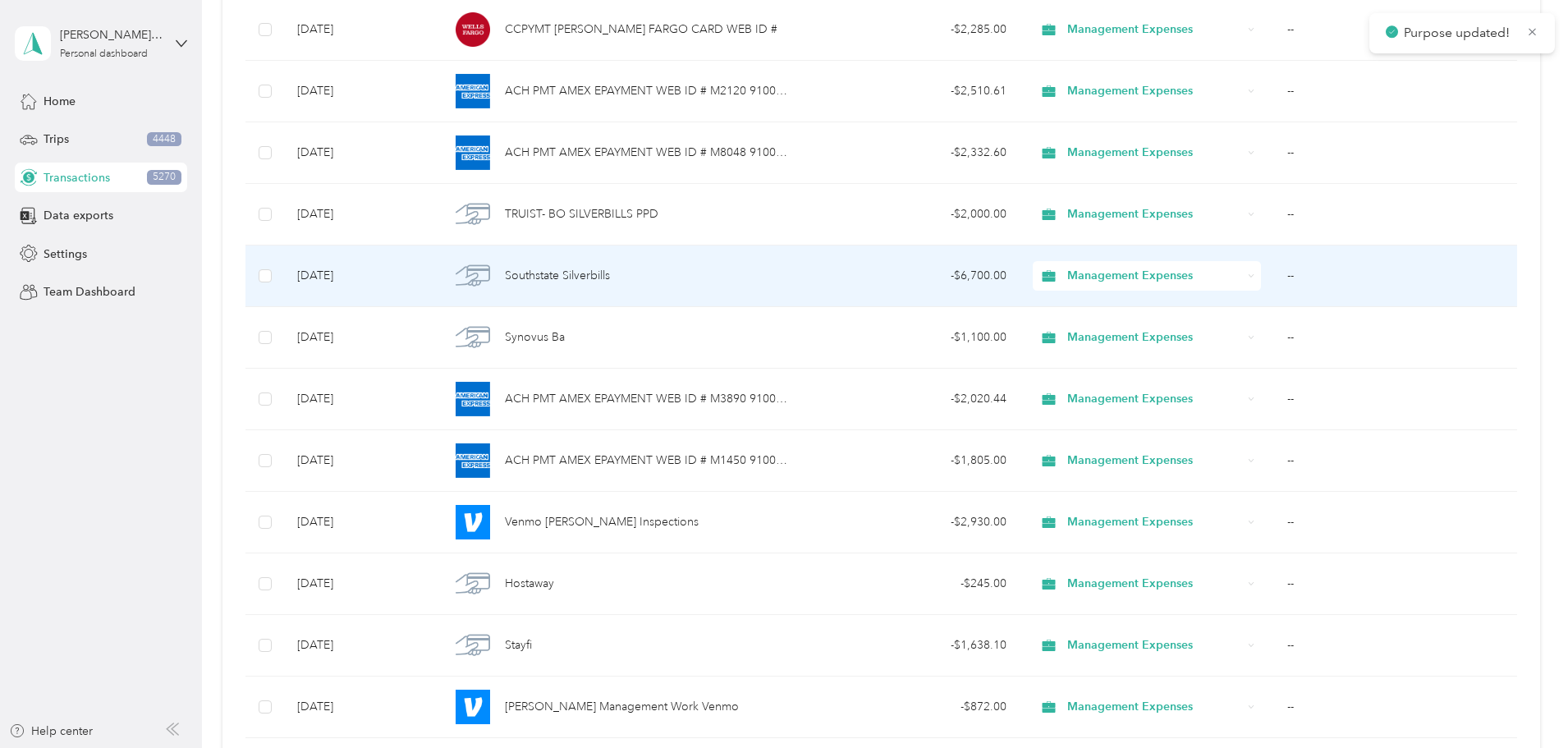
click at [1168, 275] on span "Management Expenses" at bounding box center [1154, 275] width 175 height 18
click at [1145, 470] on span "Debt Service" at bounding box center [1119, 479] width 147 height 17
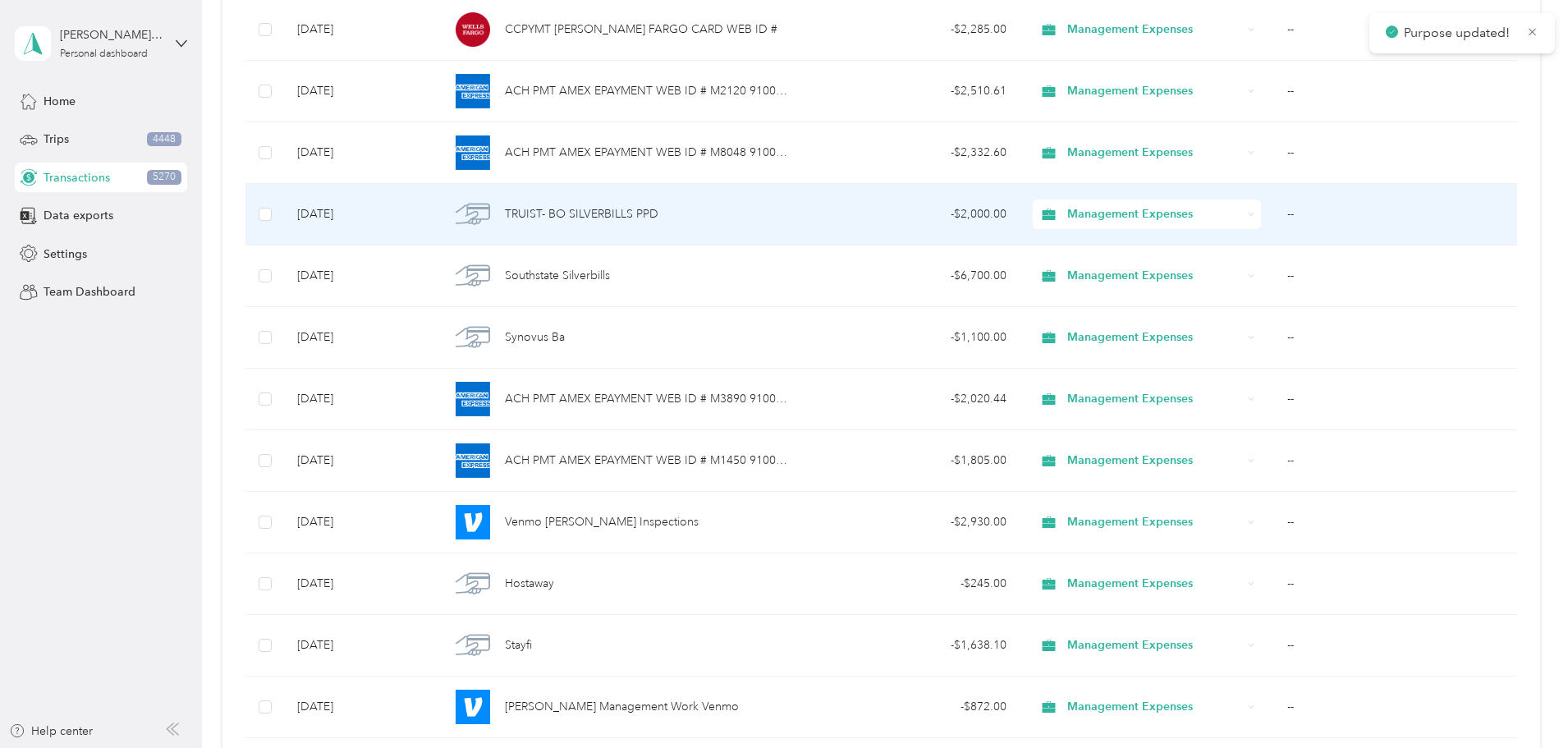
click at [1170, 212] on span "Management Expenses" at bounding box center [1154, 214] width 175 height 18
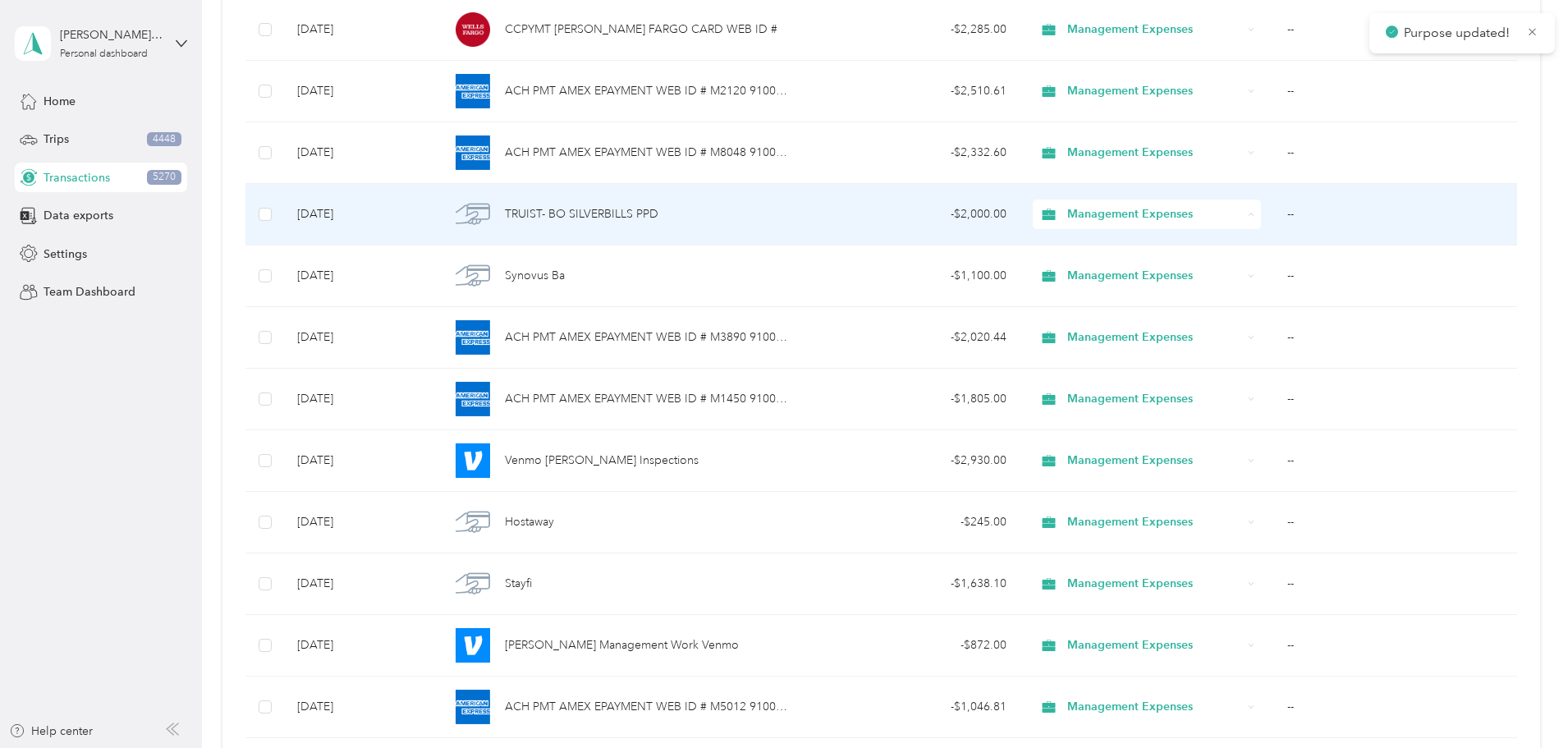
click at [1134, 415] on span "Debt Service" at bounding box center [1119, 417] width 147 height 17
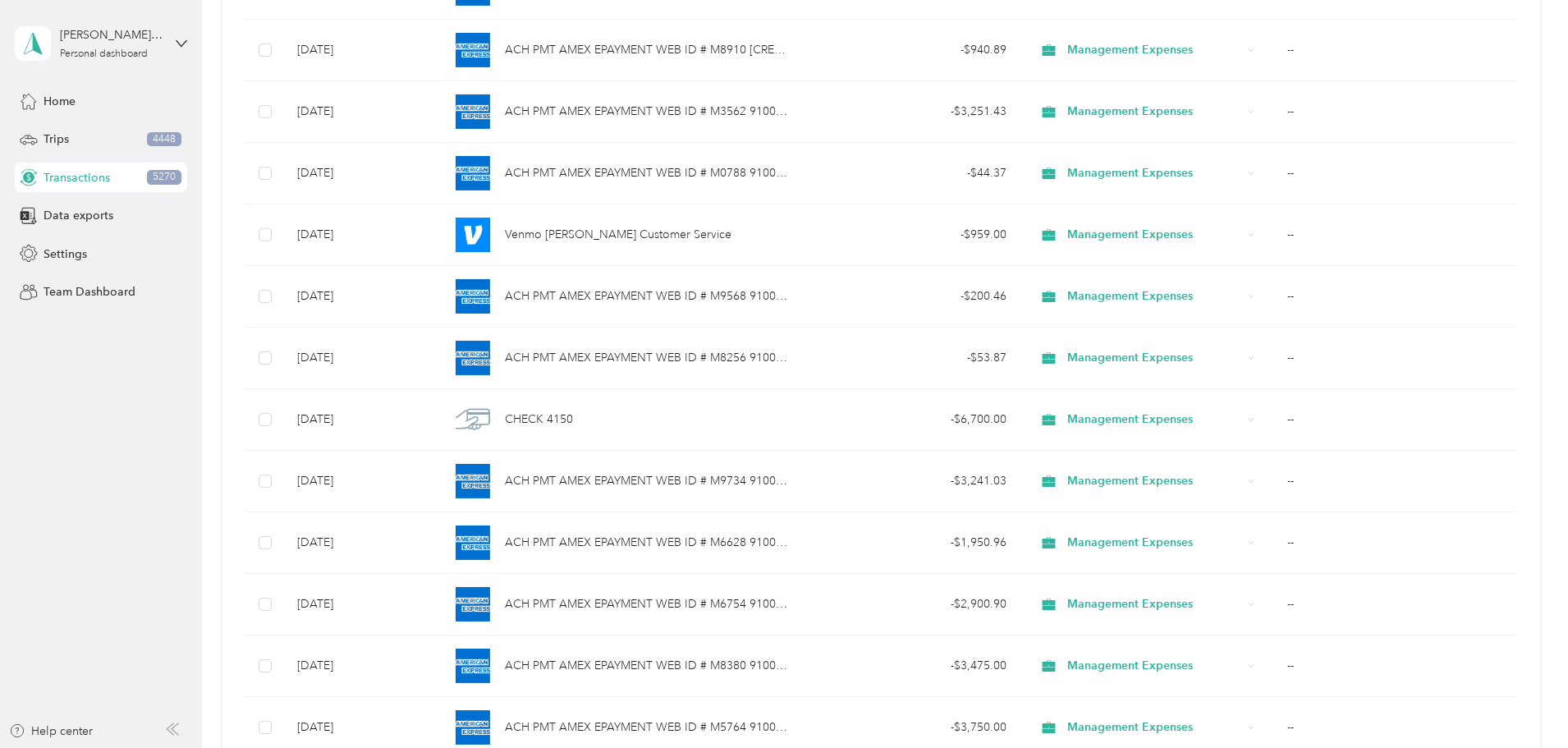
scroll to position [4867, 0]
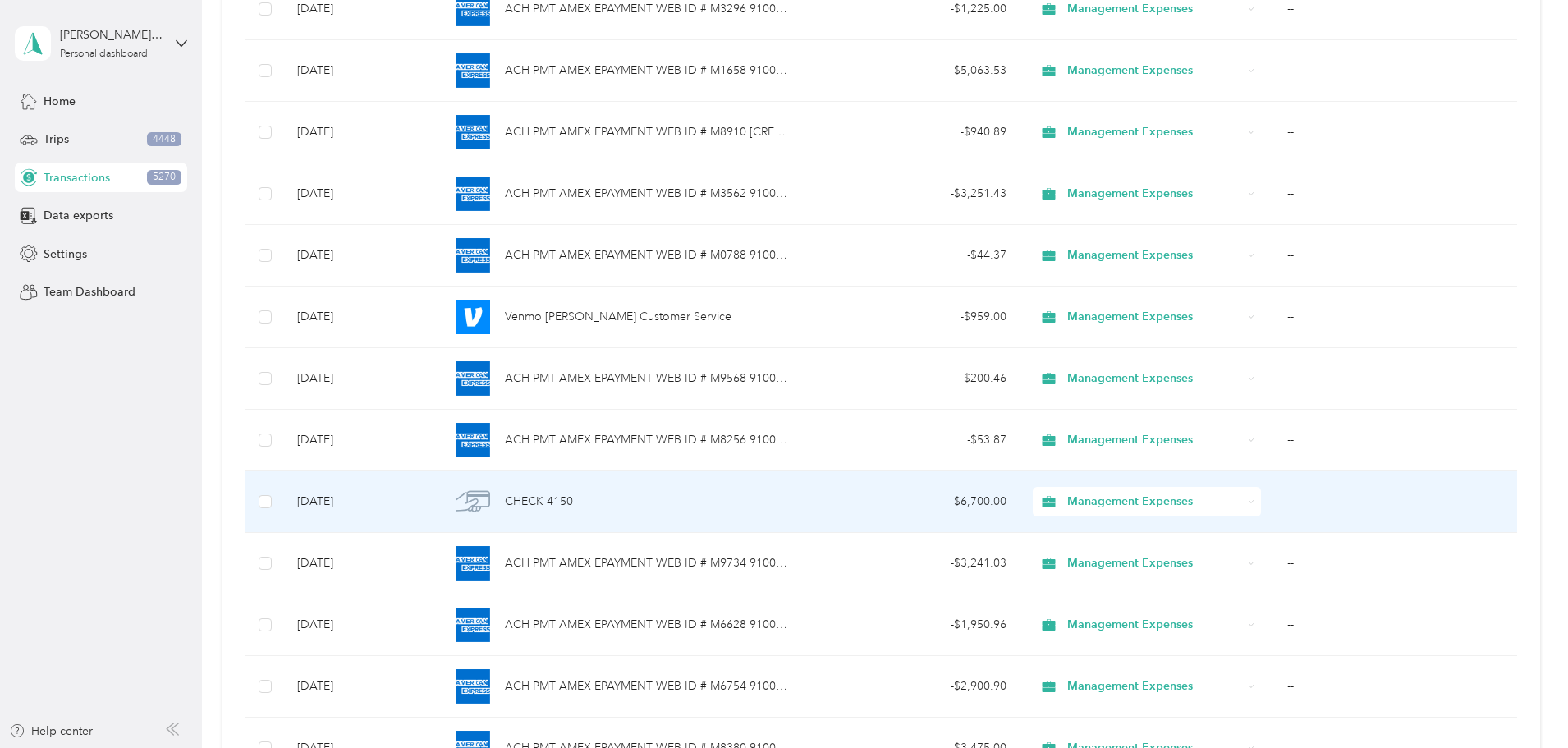
click at [1248, 499] on icon at bounding box center [1251, 502] width 8 height 8
click at [1135, 698] on span "Debt Service" at bounding box center [1119, 704] width 147 height 17
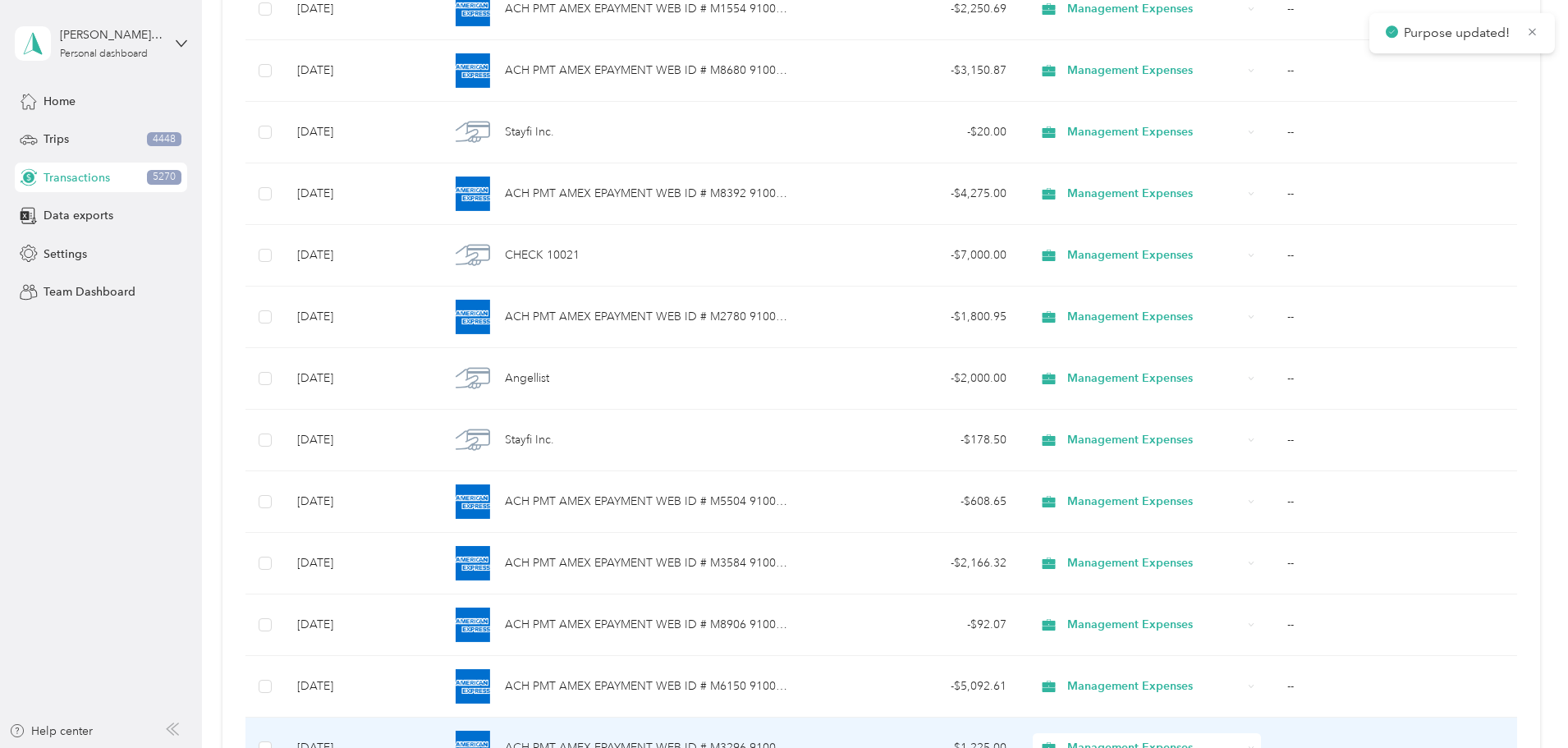
scroll to position [3964, 0]
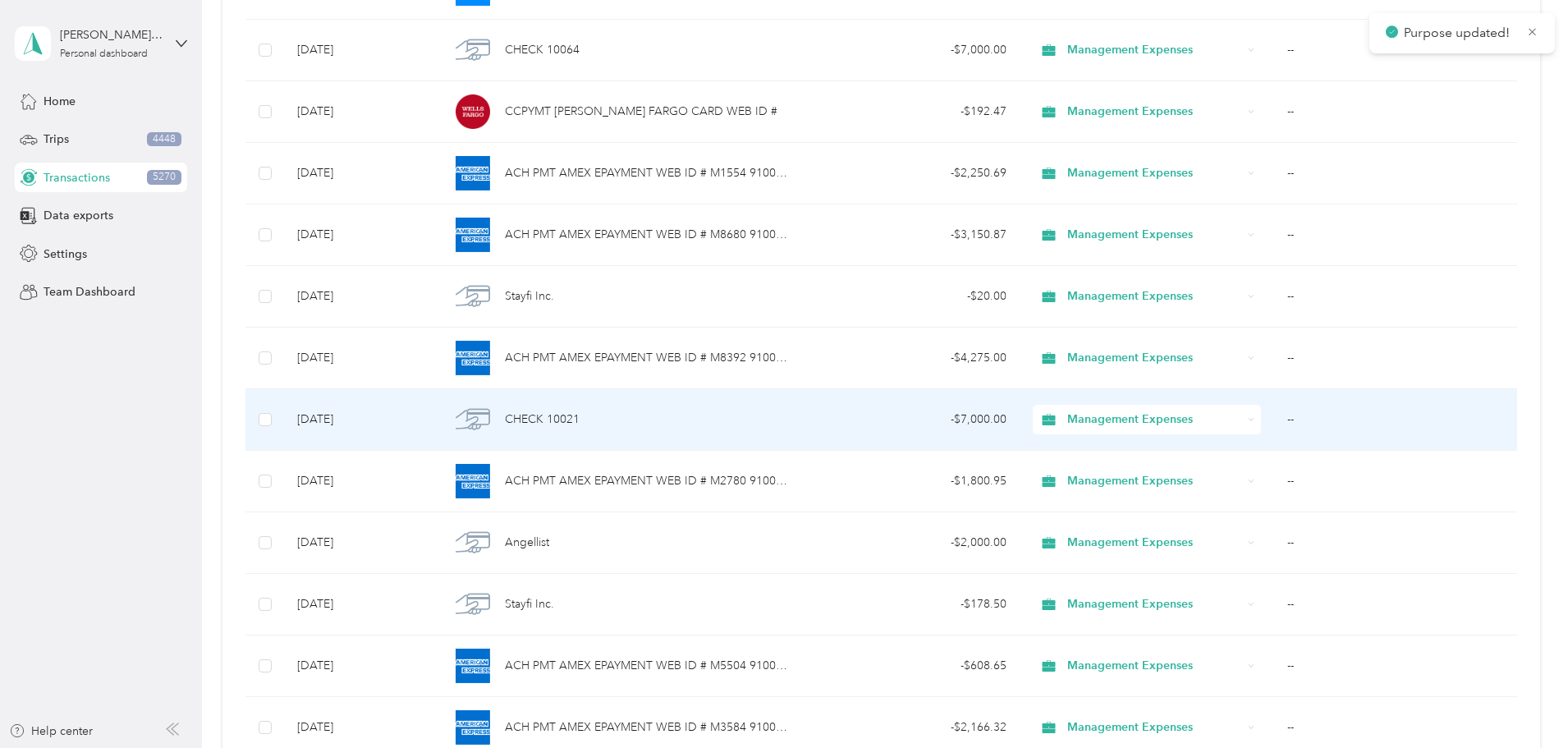
click at [1172, 420] on div "Management Expenses" at bounding box center [1146, 419] width 228 height 29
click at [1139, 623] on span "Debt Service" at bounding box center [1119, 623] width 147 height 17
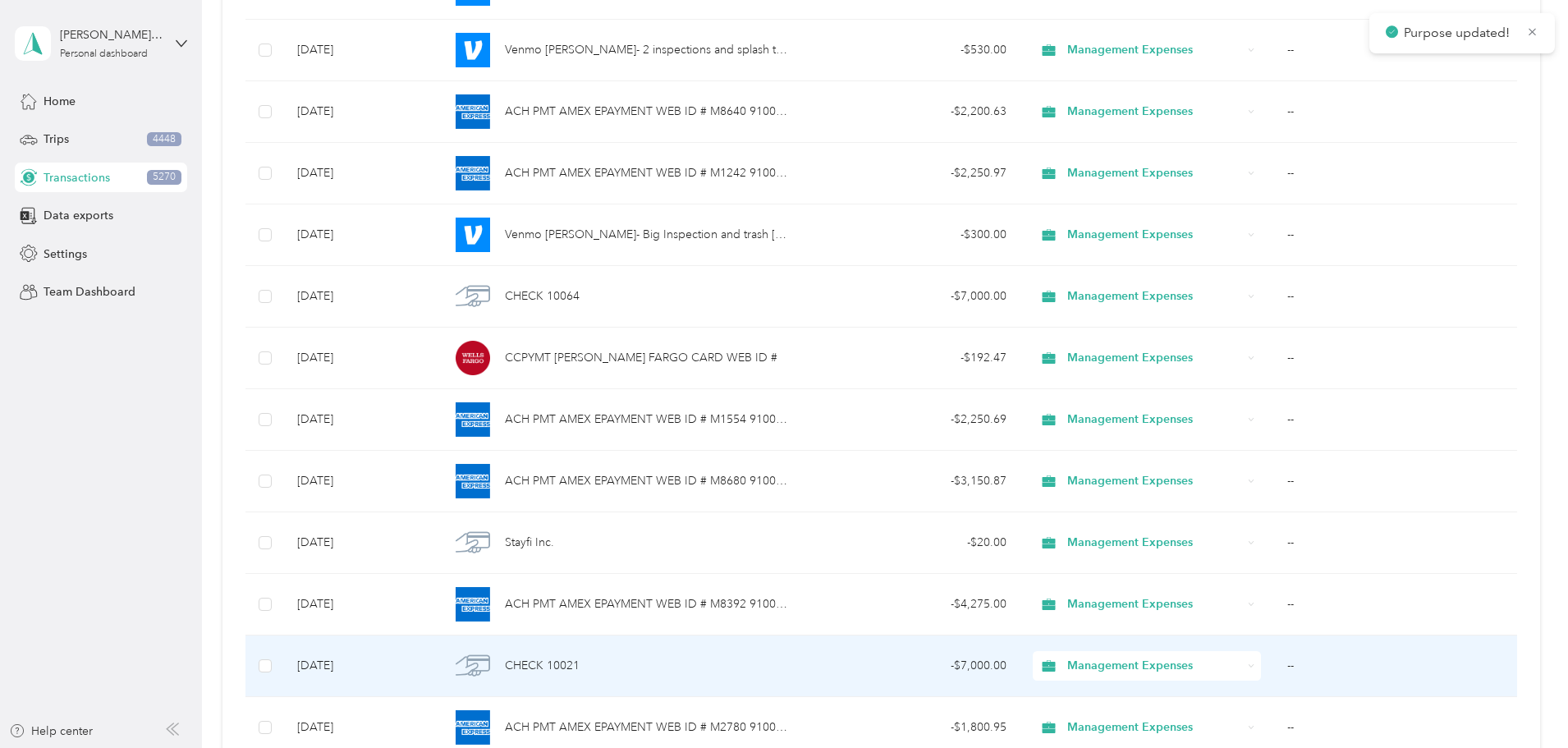
scroll to position [3471, 0]
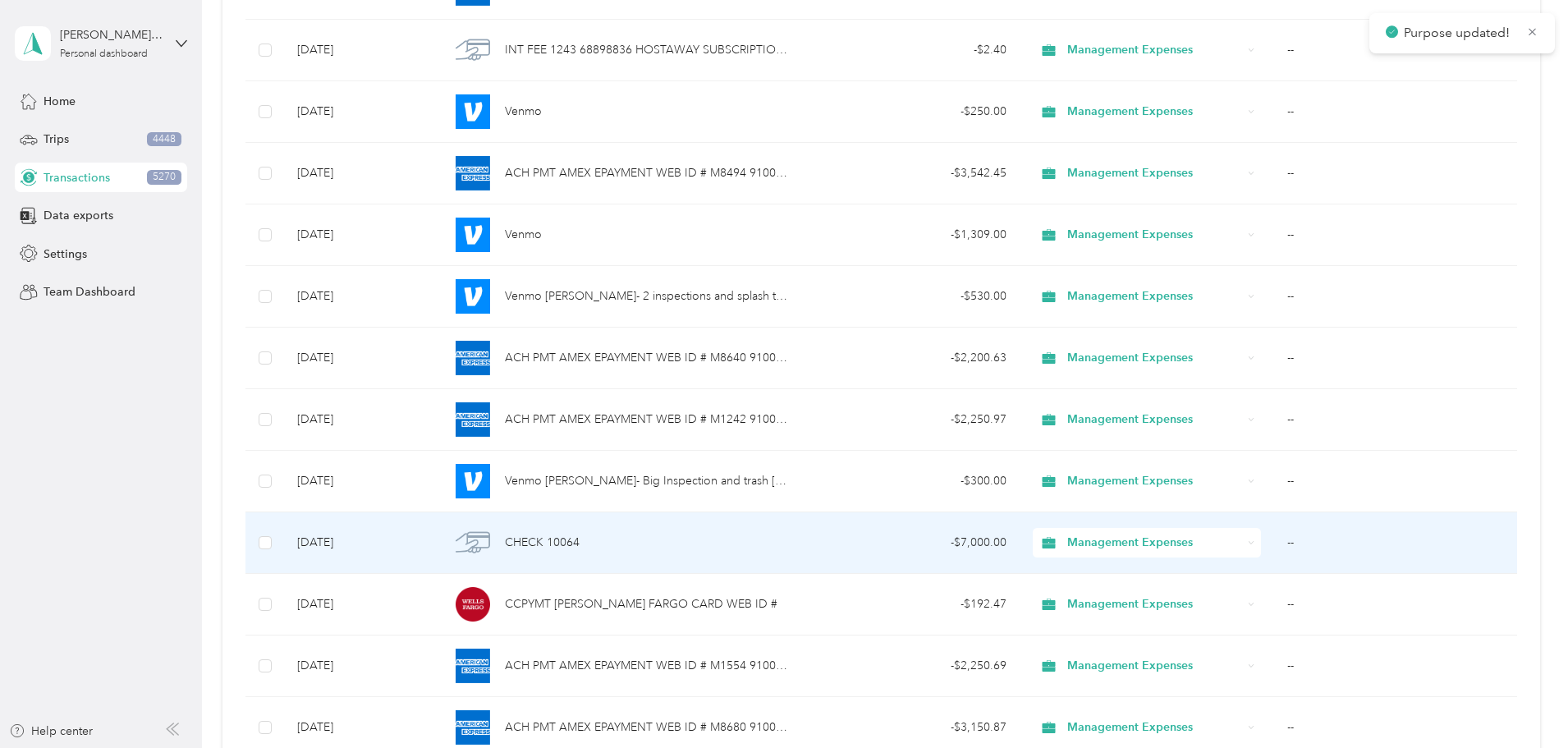
click at [1177, 547] on div "Management Expenses" at bounding box center [1146, 542] width 228 height 29
click at [1166, 482] on span "Debt Service" at bounding box center [1119, 483] width 147 height 17
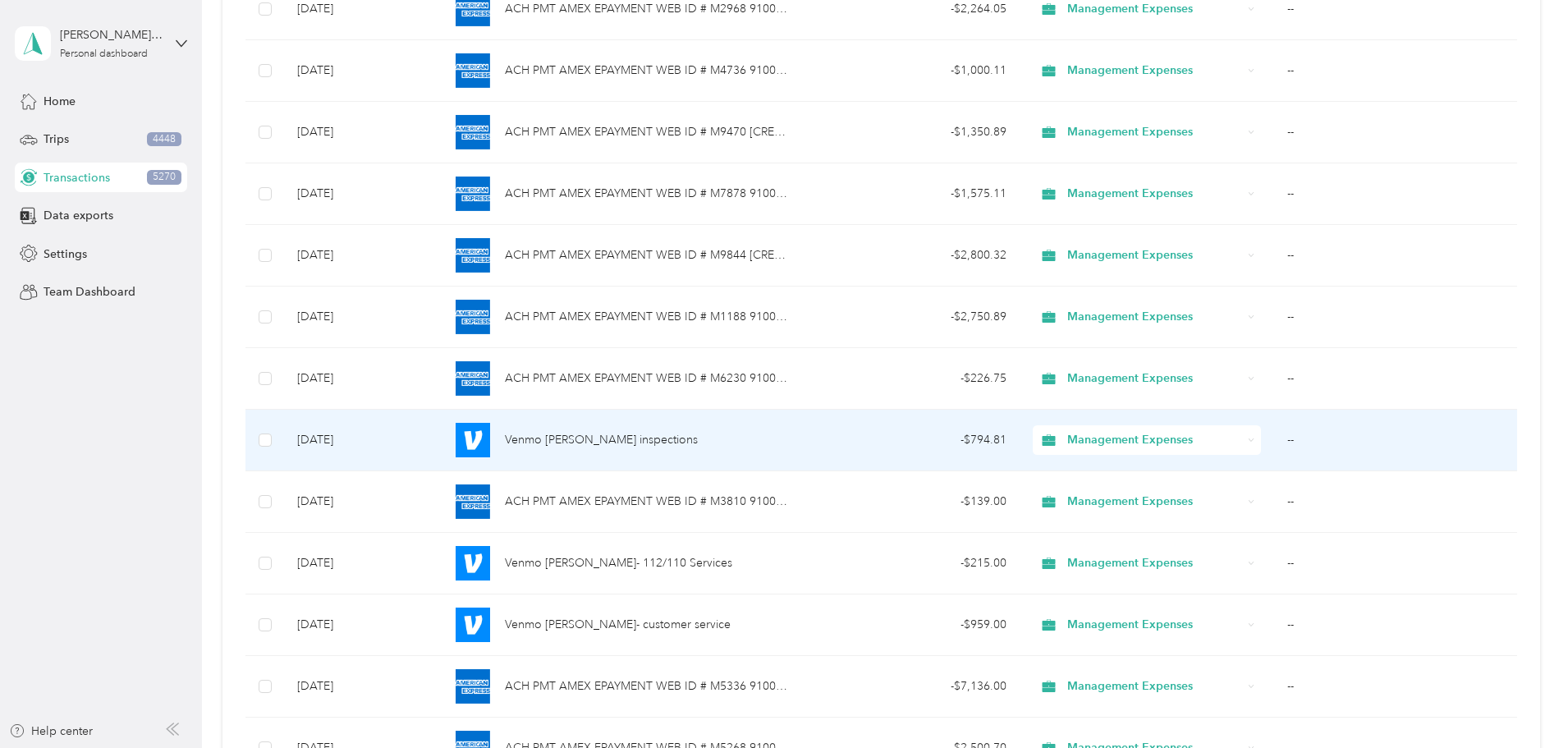
scroll to position [0, 0]
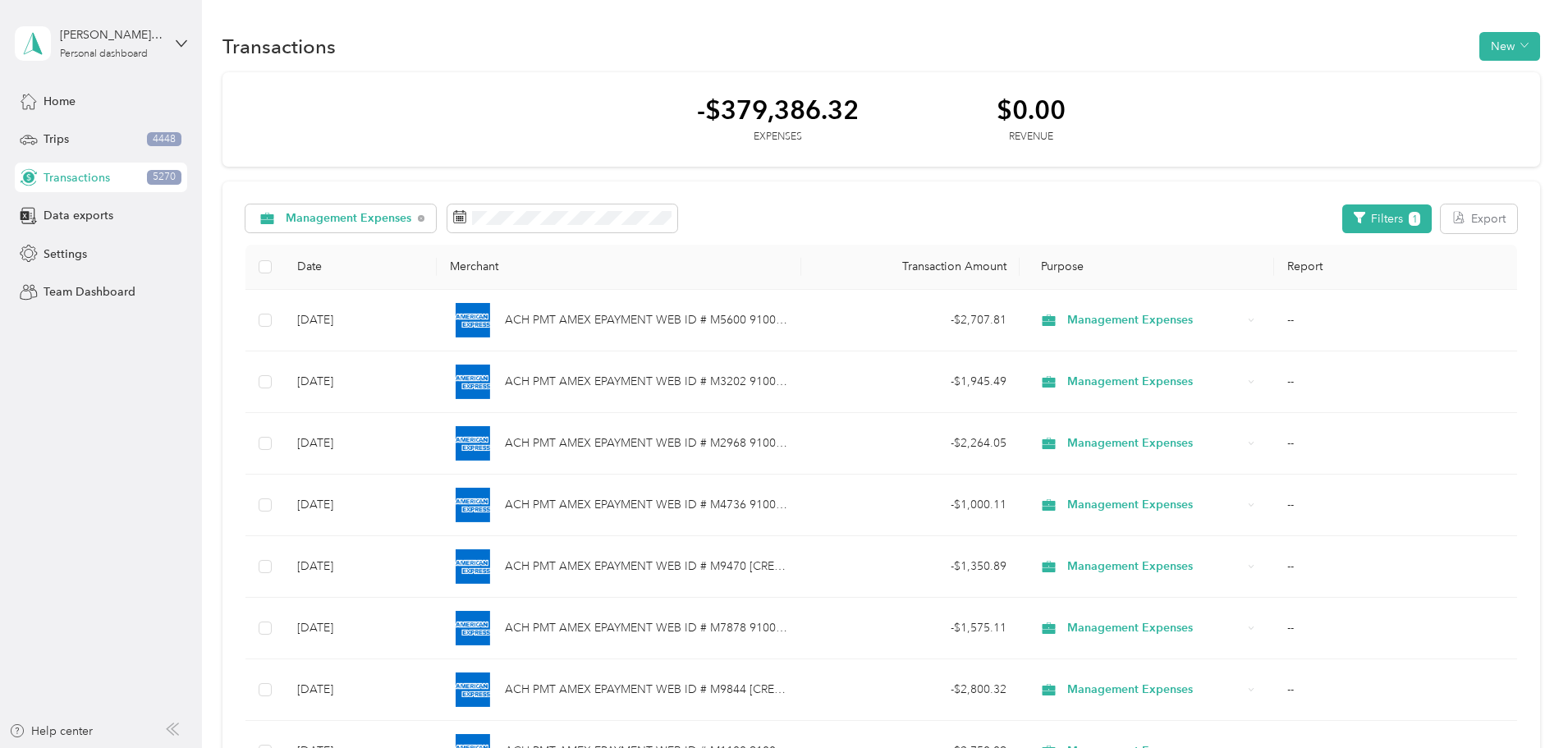
click at [530, 130] on div "-$379,386.32 Expenses $0.00 Revenue" at bounding box center [882, 119] width 1318 height 95
click at [412, 216] on span "Management Expenses" at bounding box center [349, 218] width 127 height 11
click at [513, 391] on span "Professional Fees" at bounding box center [469, 389] width 147 height 17
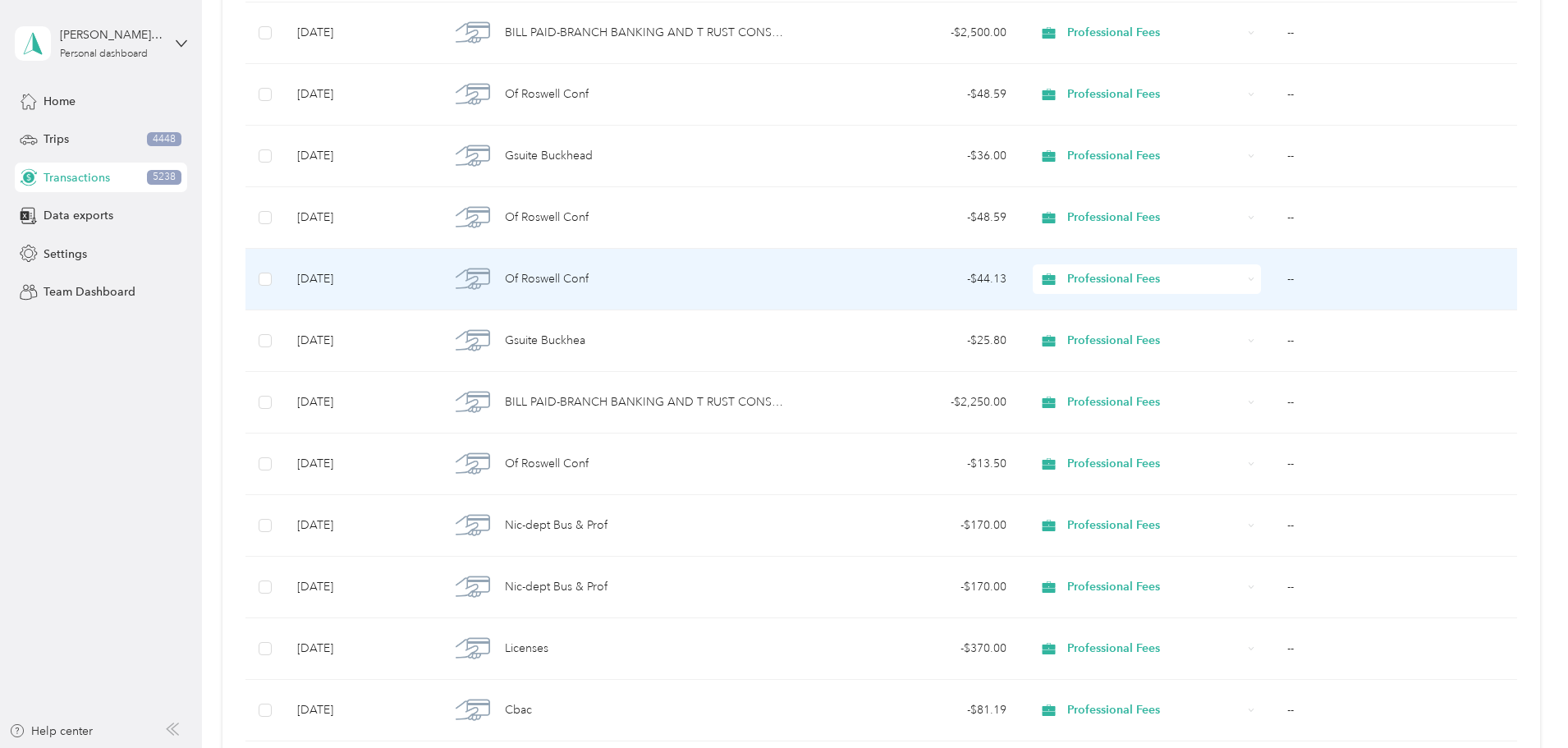
scroll to position [1008, 0]
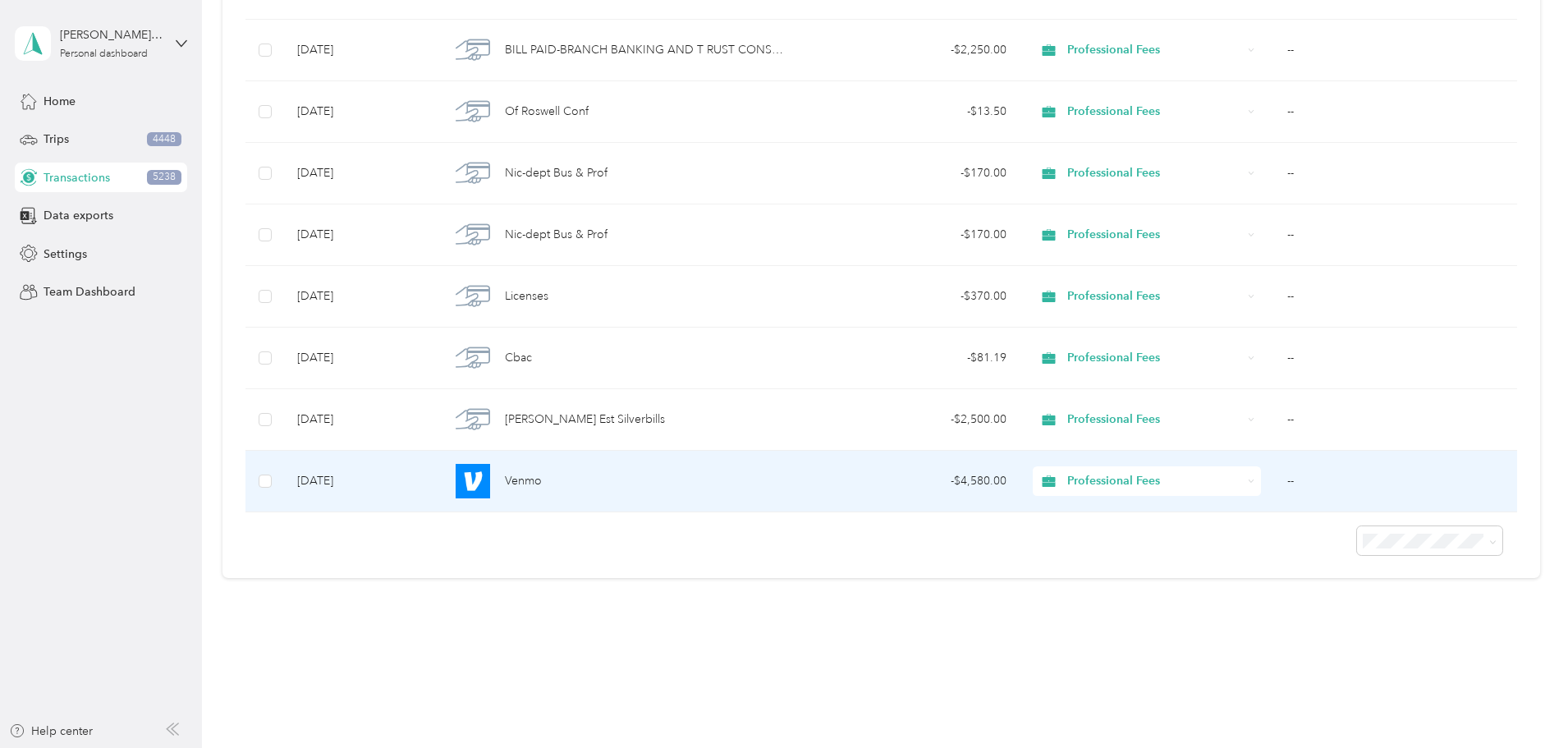
click at [1179, 488] on div "Professional Fees" at bounding box center [1146, 481] width 228 height 29
click at [1146, 622] on span "Property Repairs" at bounding box center [1116, 626] width 139 height 17
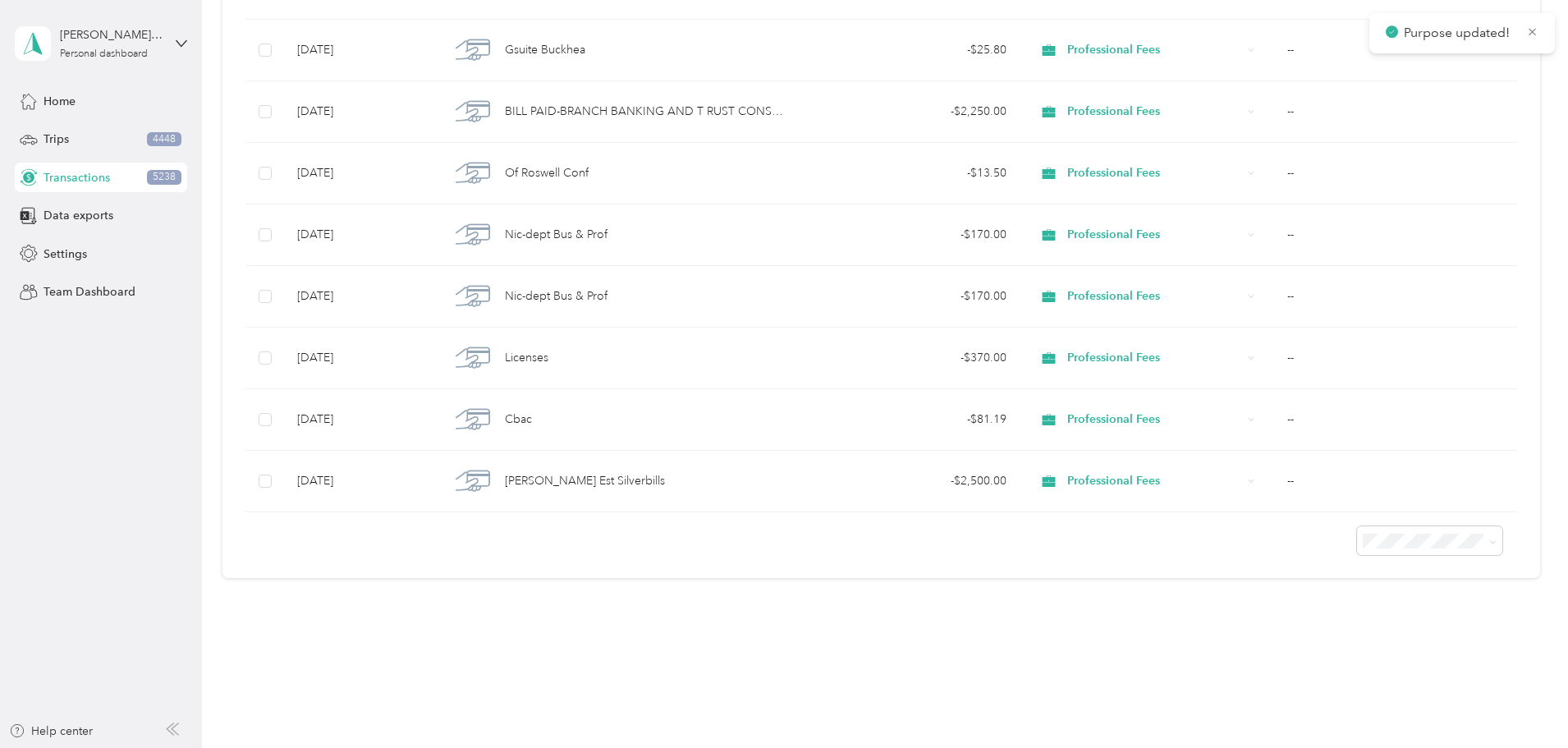
scroll to position [948, 0]
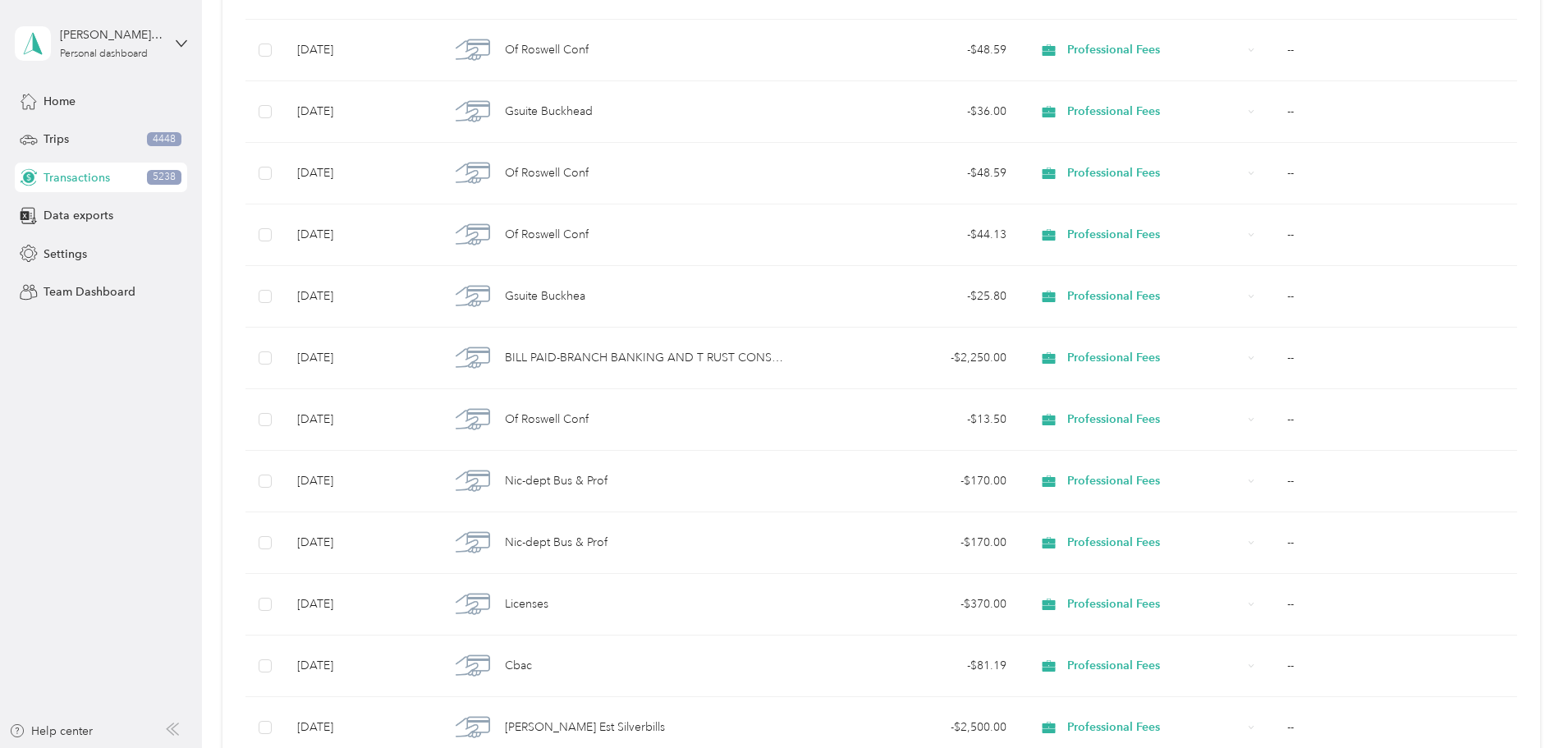
scroll to position [0, 0]
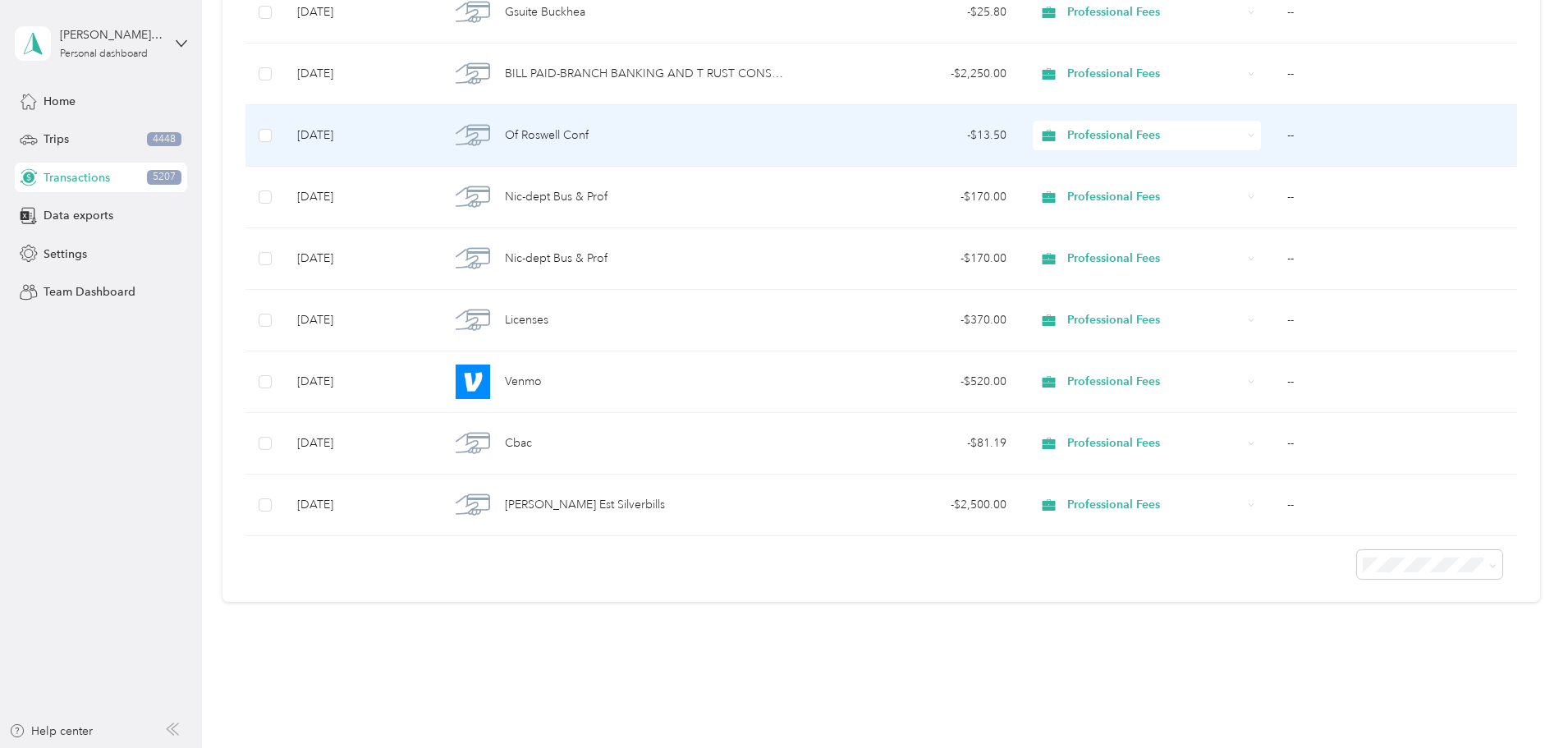
scroll to position [1008, 0]
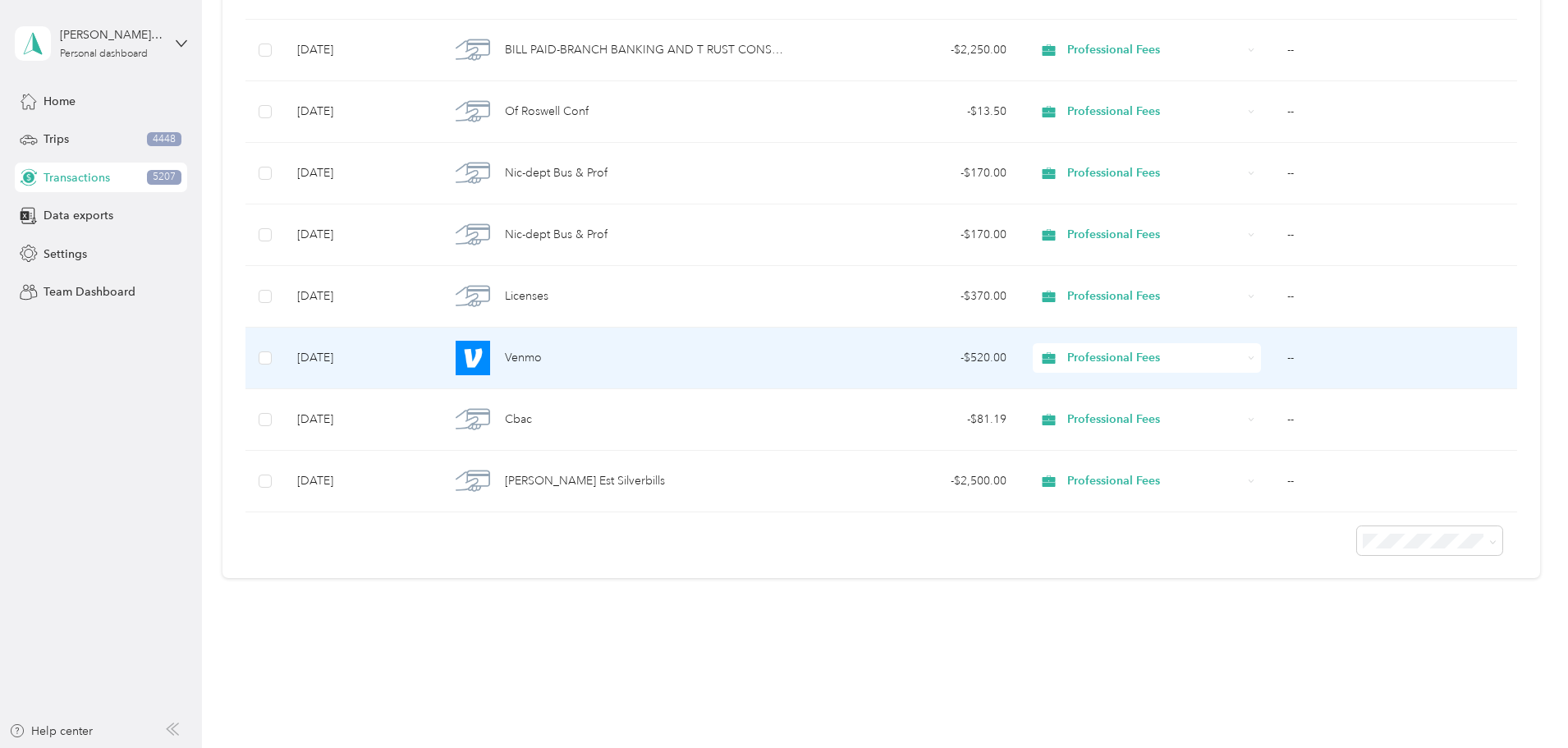
click at [1176, 355] on div "Professional Fees" at bounding box center [1146, 357] width 228 height 29
click at [1146, 497] on span "Property Repairs" at bounding box center [1116, 502] width 139 height 17
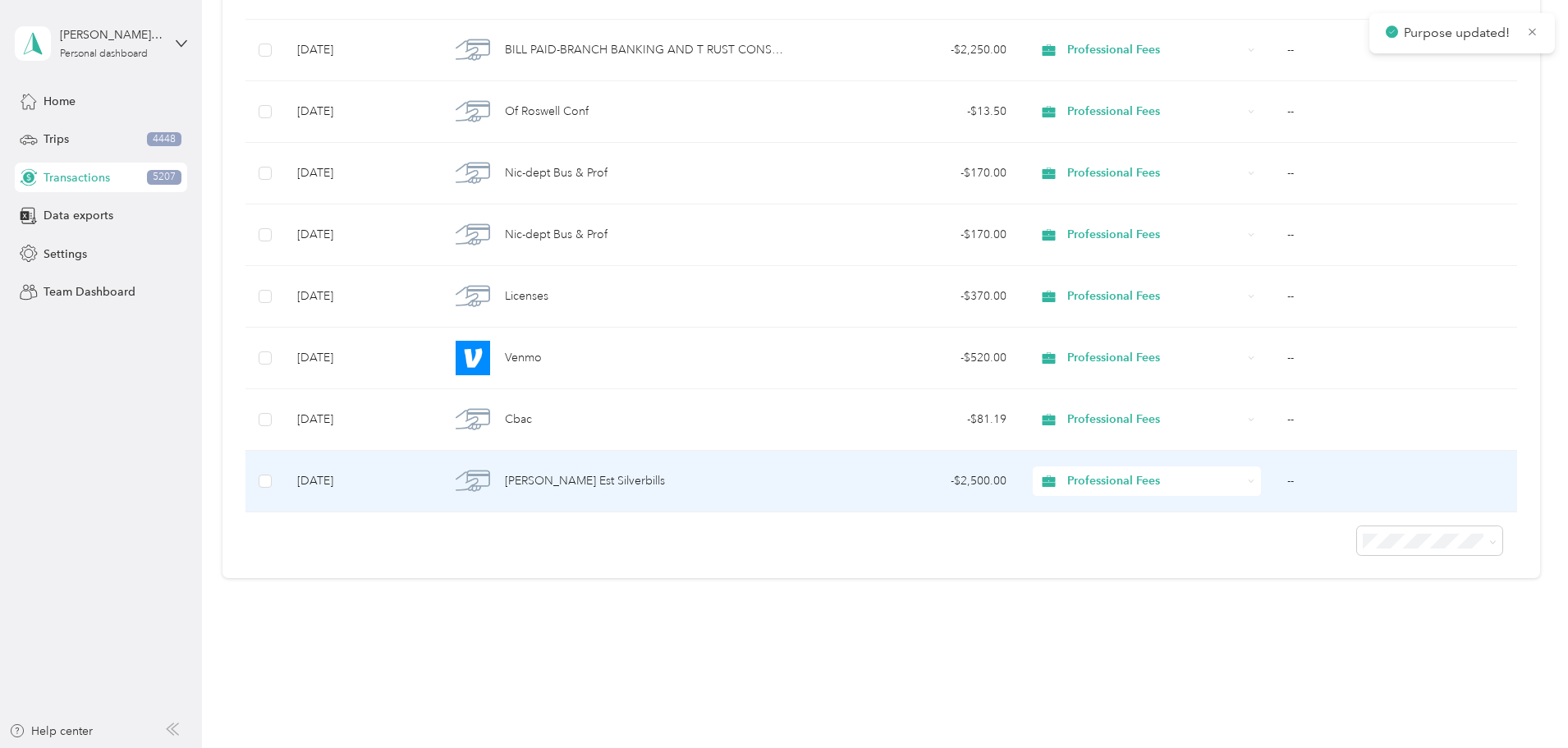
scroll to position [948, 0]
